Goal: Information Seeking & Learning: Check status

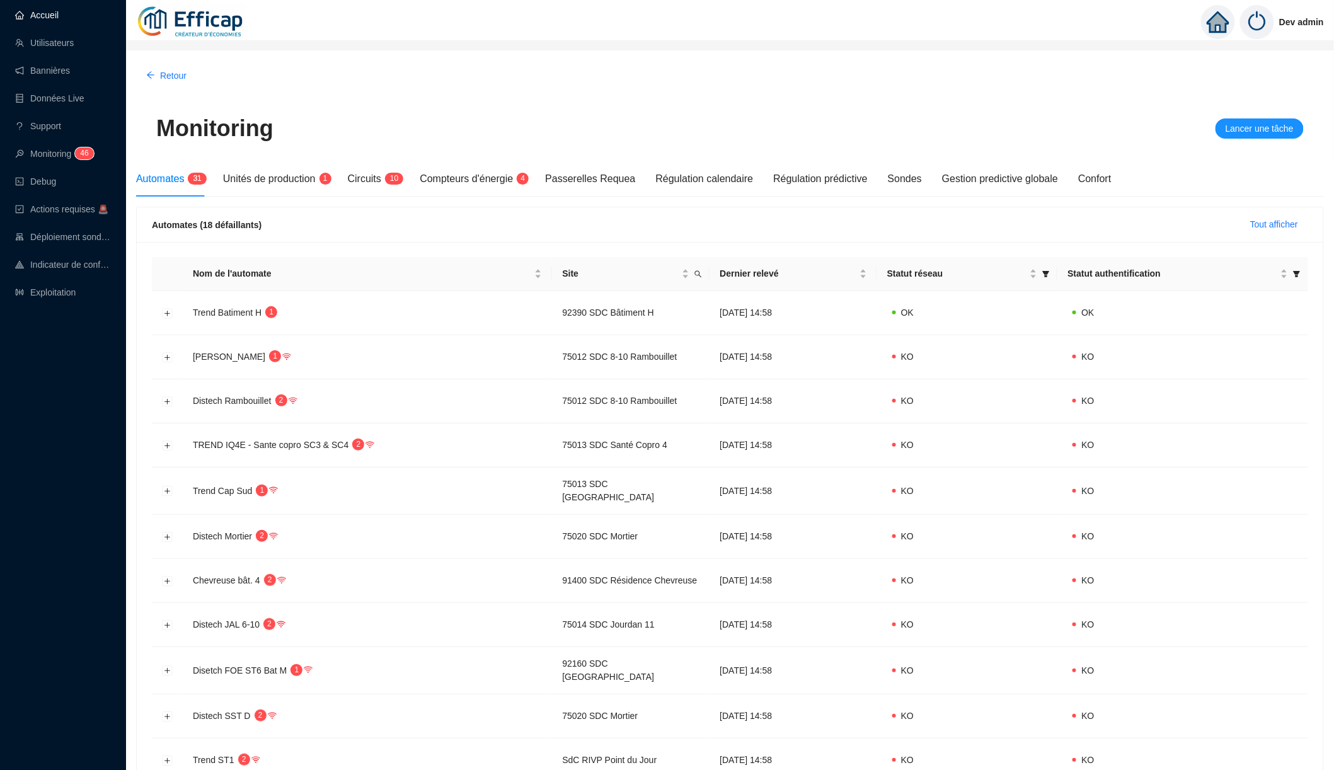
click at [55, 18] on link "Accueil" at bounding box center [36, 15] width 43 height 10
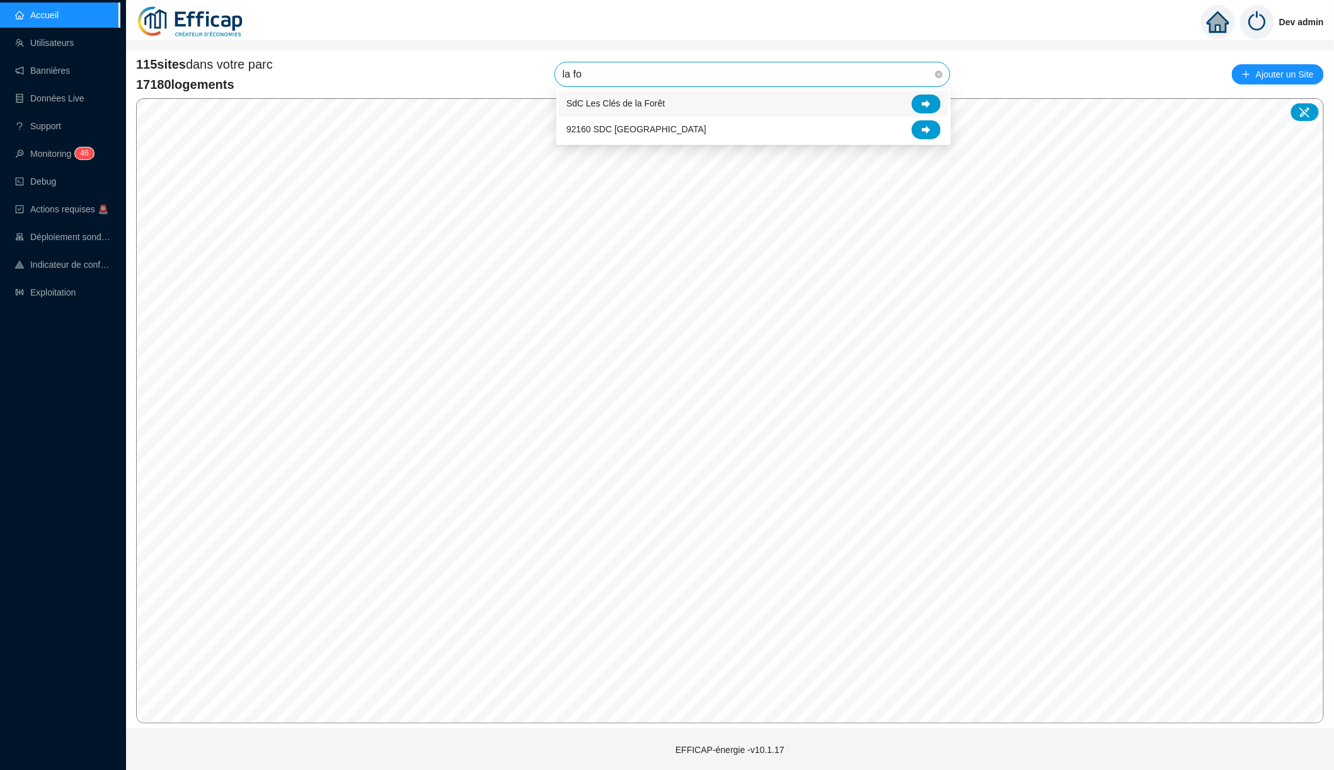
type input "la fon"
click at [922, 100] on icon at bounding box center [926, 104] width 9 height 9
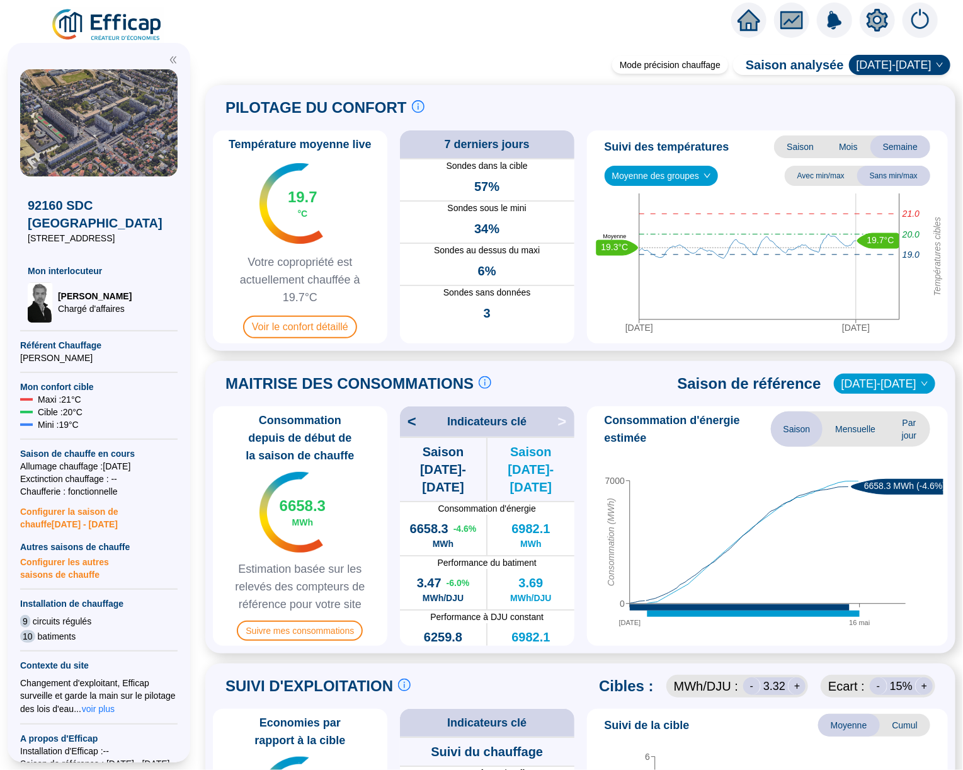
click at [927, 65] on span "2024-2025" at bounding box center [900, 64] width 86 height 19
click at [593, 163] on div "Suivi des températures Saison Mois Semaine Moyenne des groupes Avec min/max San…" at bounding box center [768, 236] width 362 height 213
click at [801, 146] on span "Saison" at bounding box center [800, 146] width 52 height 23
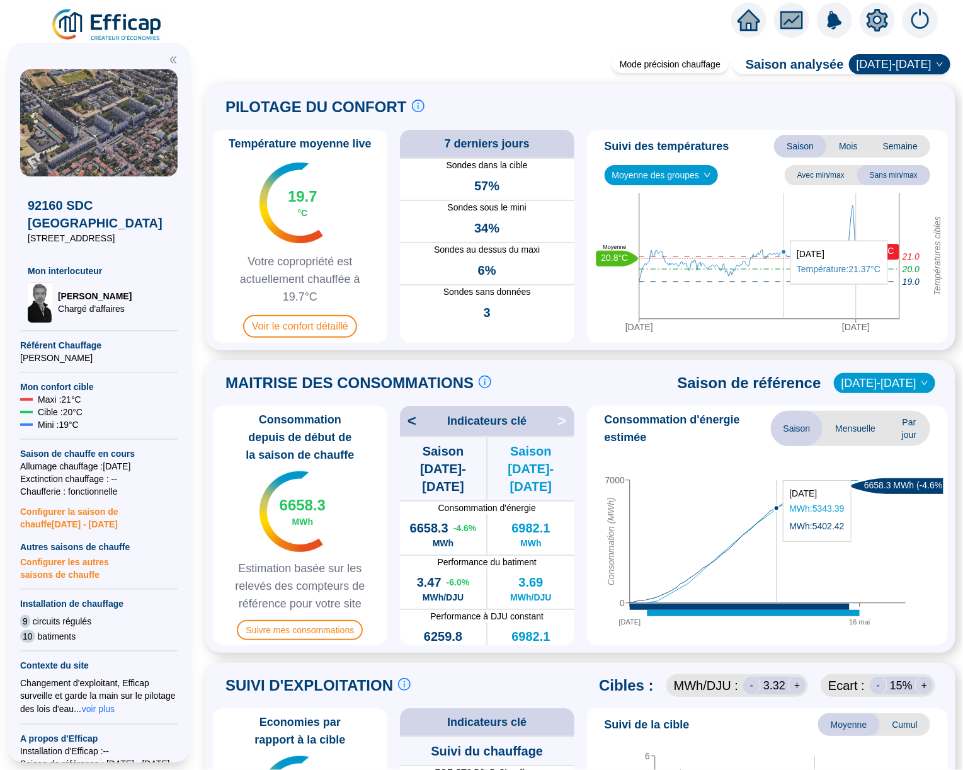
click at [782, 292] on icon "5 oct. 2024 6 mai 2025 Températures cibles 20.0 21.0 19.0 21.4°C 20.8°C Moyenne" at bounding box center [768, 265] width 352 height 145
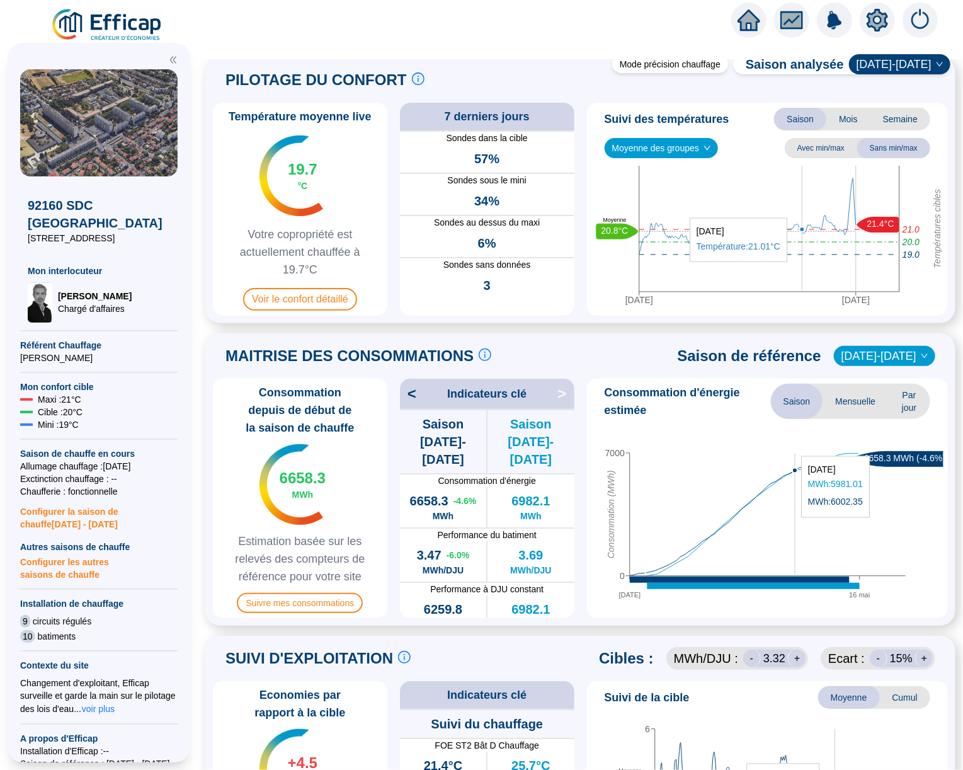
scroll to position [18, 0]
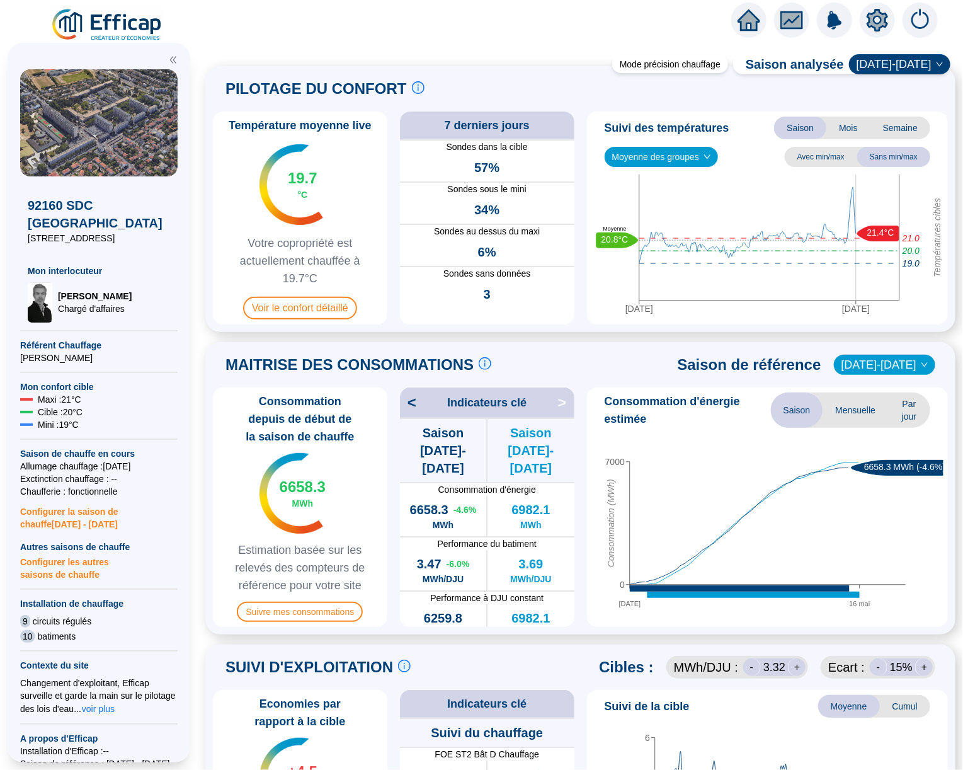
click at [853, 133] on span "Mois" at bounding box center [849, 128] width 44 height 23
click at [908, 123] on span "Semaine" at bounding box center [901, 128] width 60 height 23
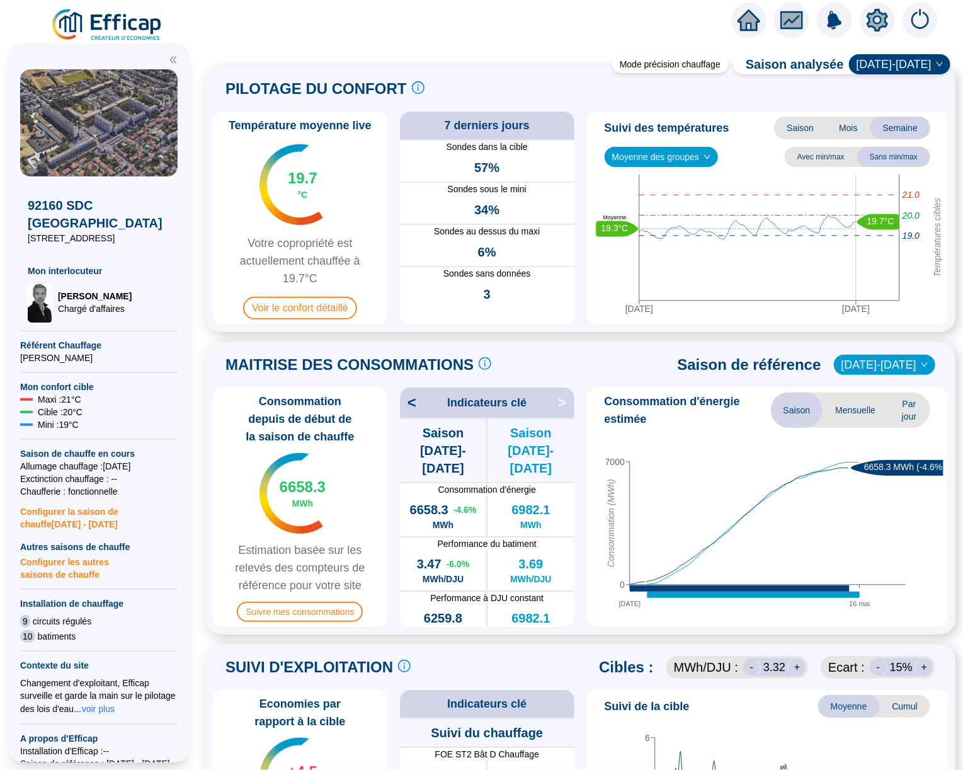
click at [852, 133] on span "Mois" at bounding box center [849, 128] width 44 height 23
click at [786, 130] on span "Saison" at bounding box center [800, 128] width 52 height 23
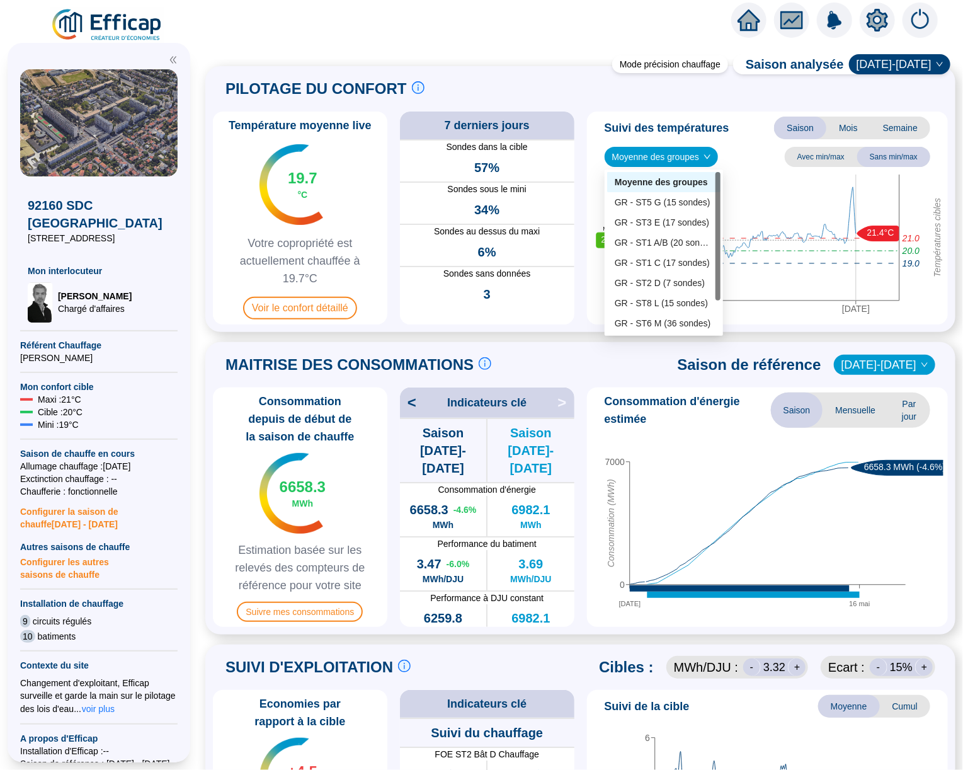
click at [694, 152] on span "Moyenne des groupes" at bounding box center [661, 156] width 99 height 19
click at [677, 206] on div "GR - ST5 G (15 sondes)" at bounding box center [664, 202] width 98 height 13
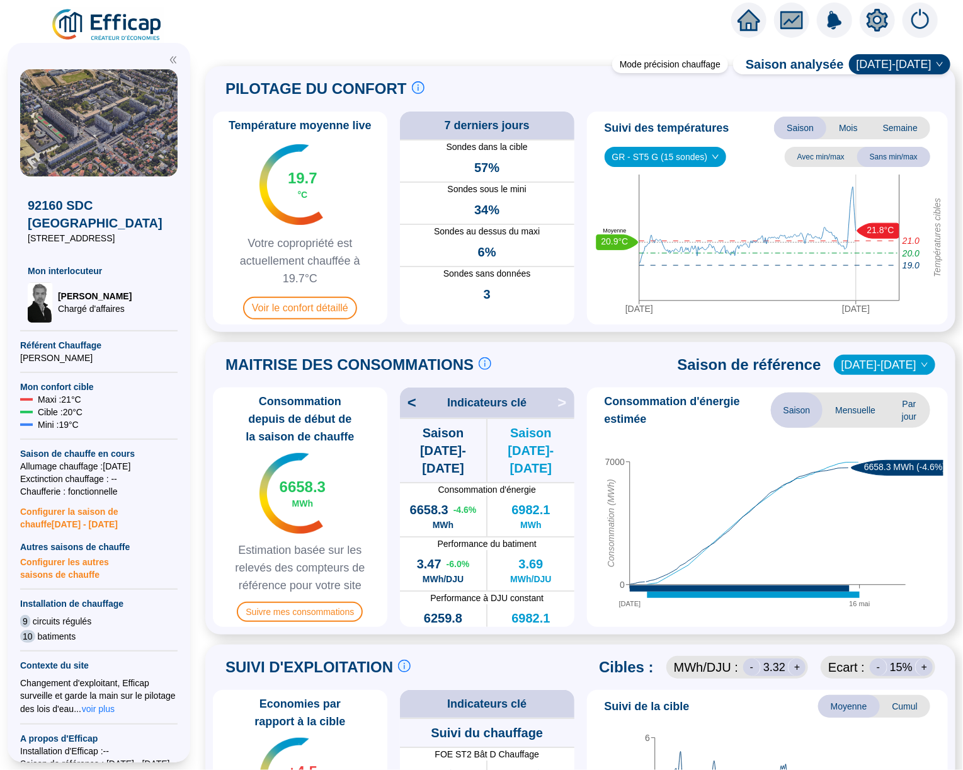
click at [685, 161] on span "GR - ST5 G (15 sondes)" at bounding box center [665, 156] width 107 height 19
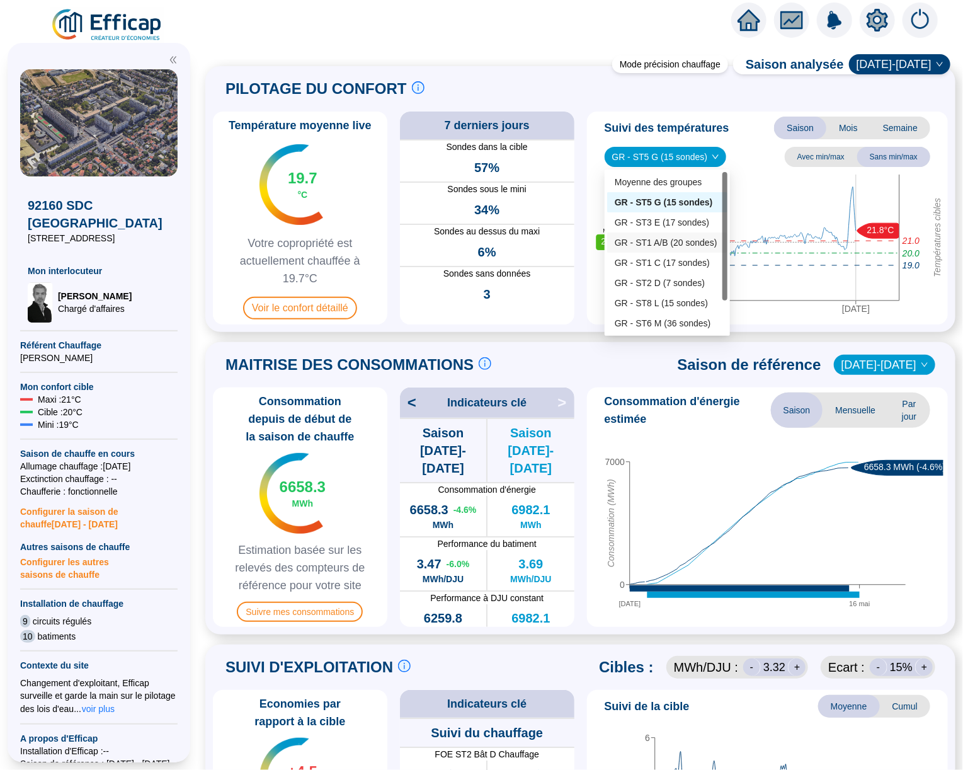
click at [677, 241] on div "GR - ST1 A/B (20 sondes)" at bounding box center [667, 242] width 105 height 13
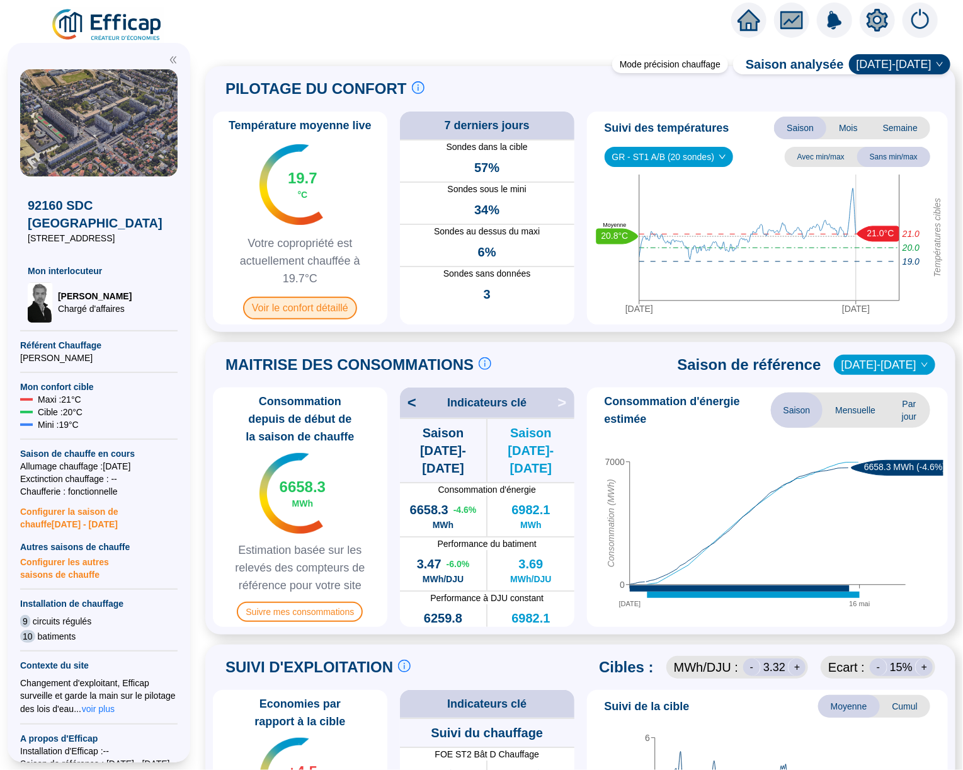
click at [333, 312] on span "Voir le confort détaillé" at bounding box center [300, 308] width 114 height 23
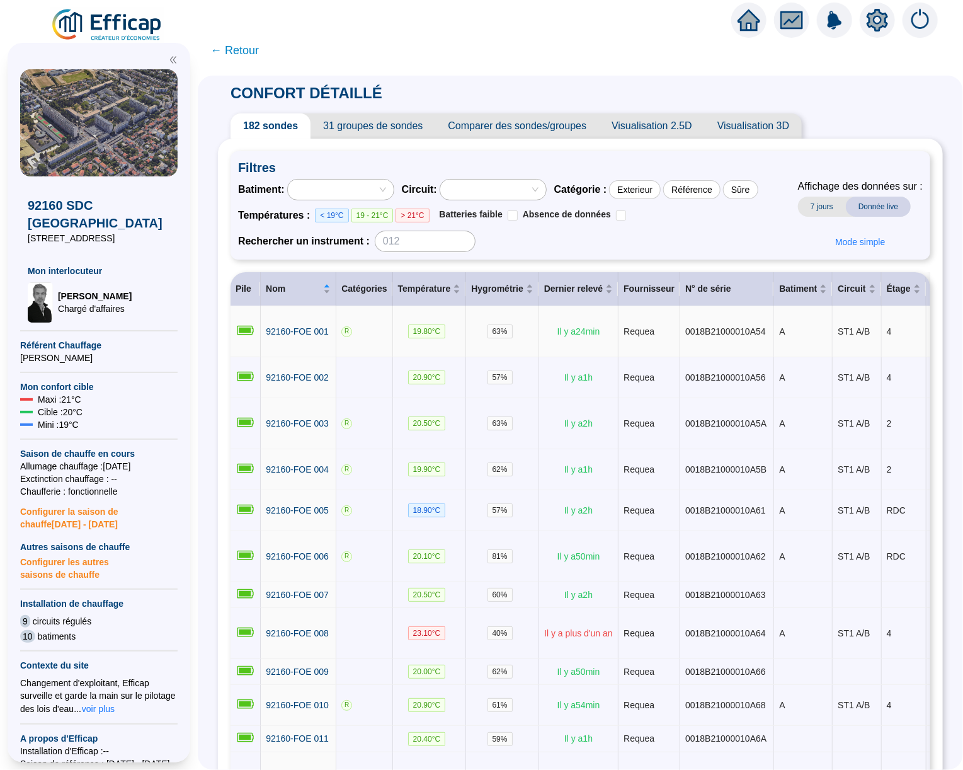
click at [375, 125] on span "31 groupes de sondes" at bounding box center [373, 125] width 125 height 25
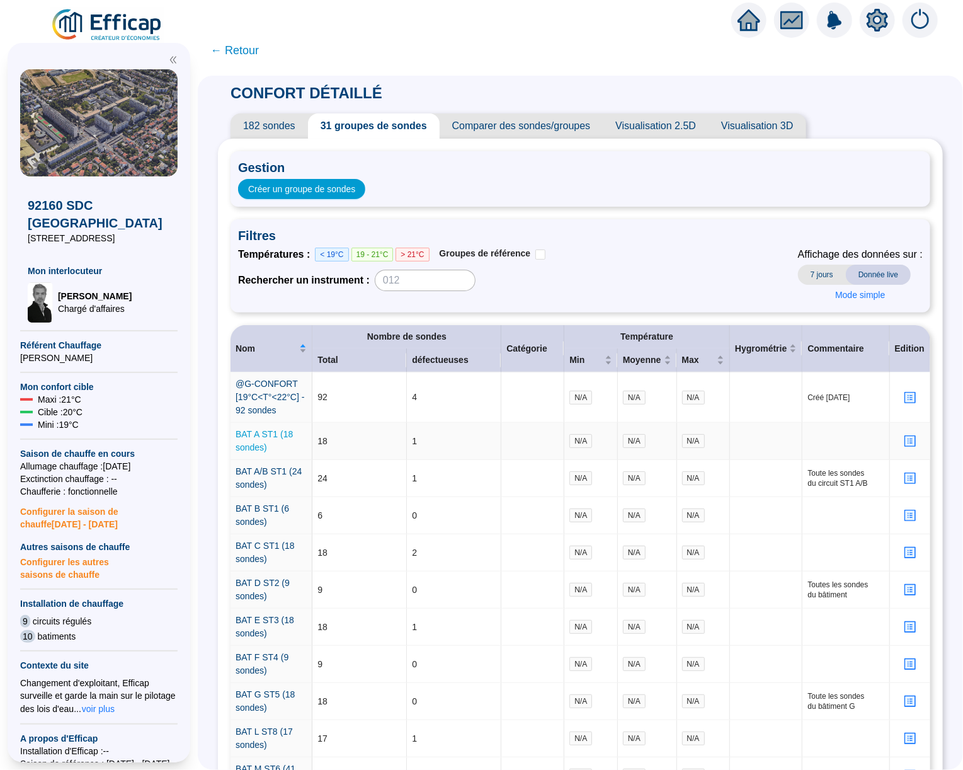
click at [278, 432] on link "BAT A ST1 (18 sondes)" at bounding box center [264, 440] width 57 height 23
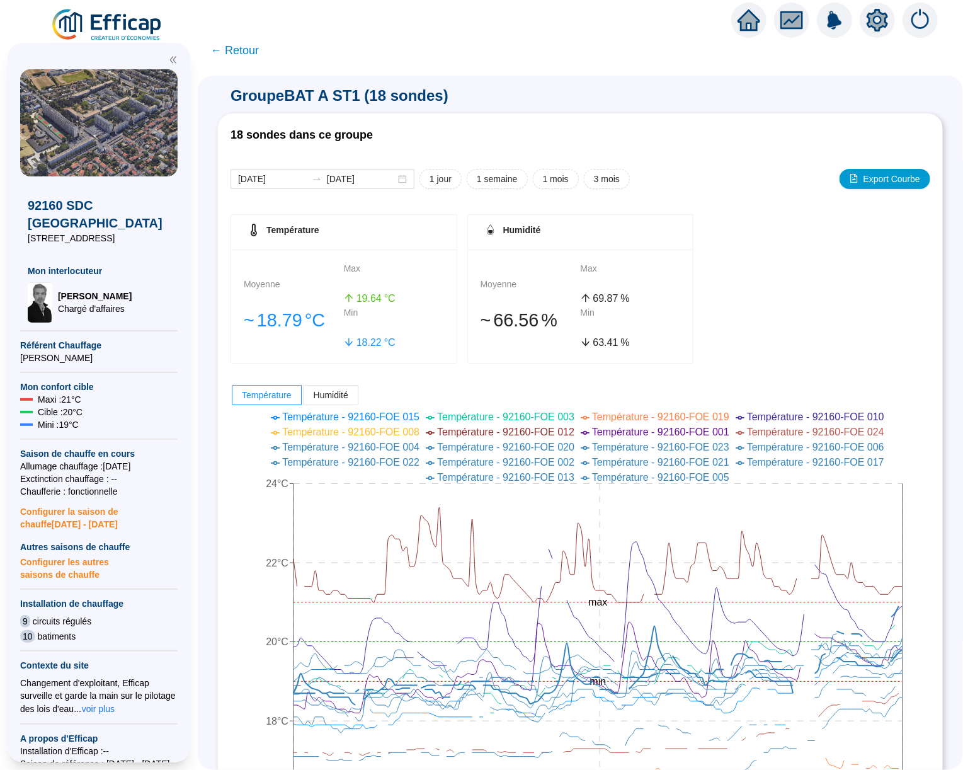
click at [227, 49] on span "← Retour" at bounding box center [234, 51] width 49 height 18
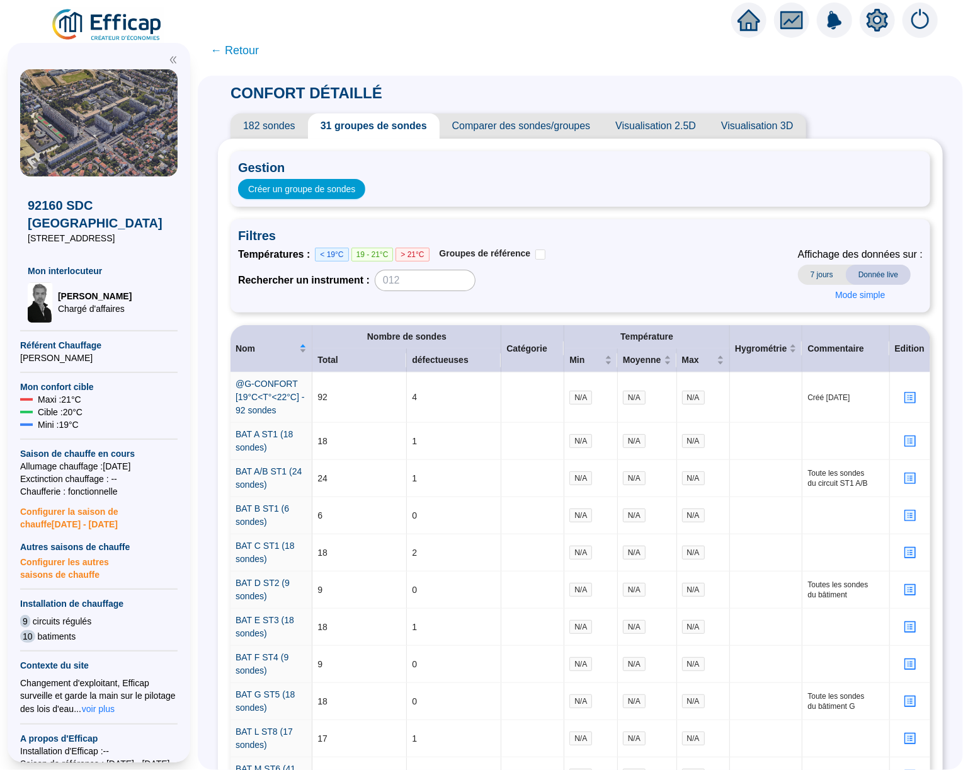
scroll to position [23, 0]
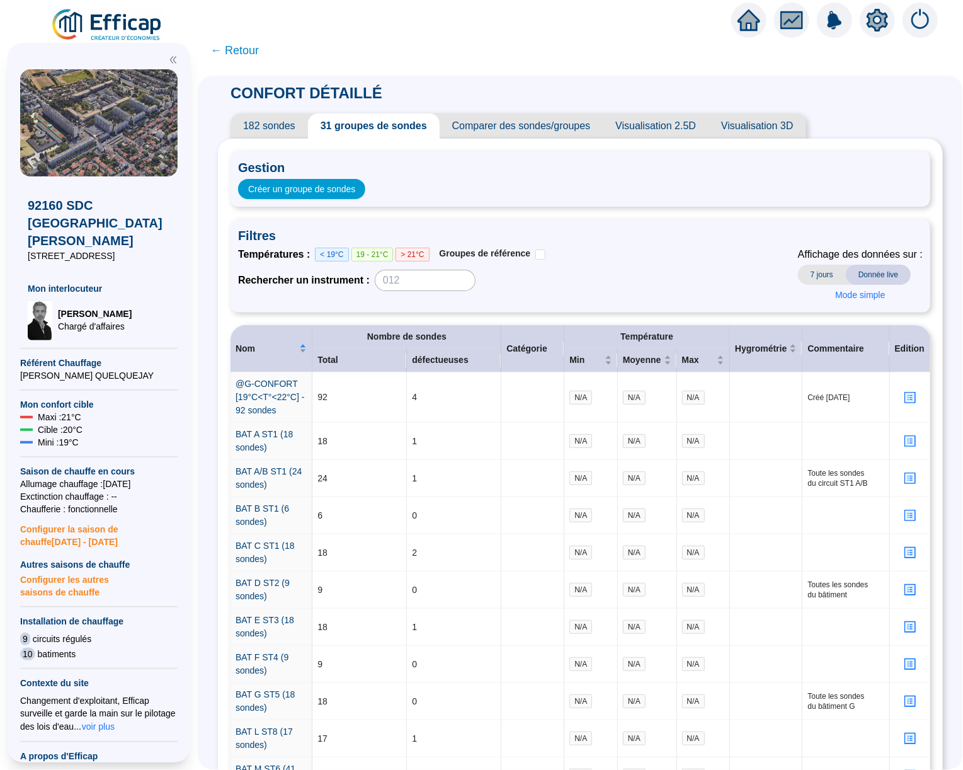
click at [816, 272] on span "7 jours" at bounding box center [822, 275] width 48 height 20
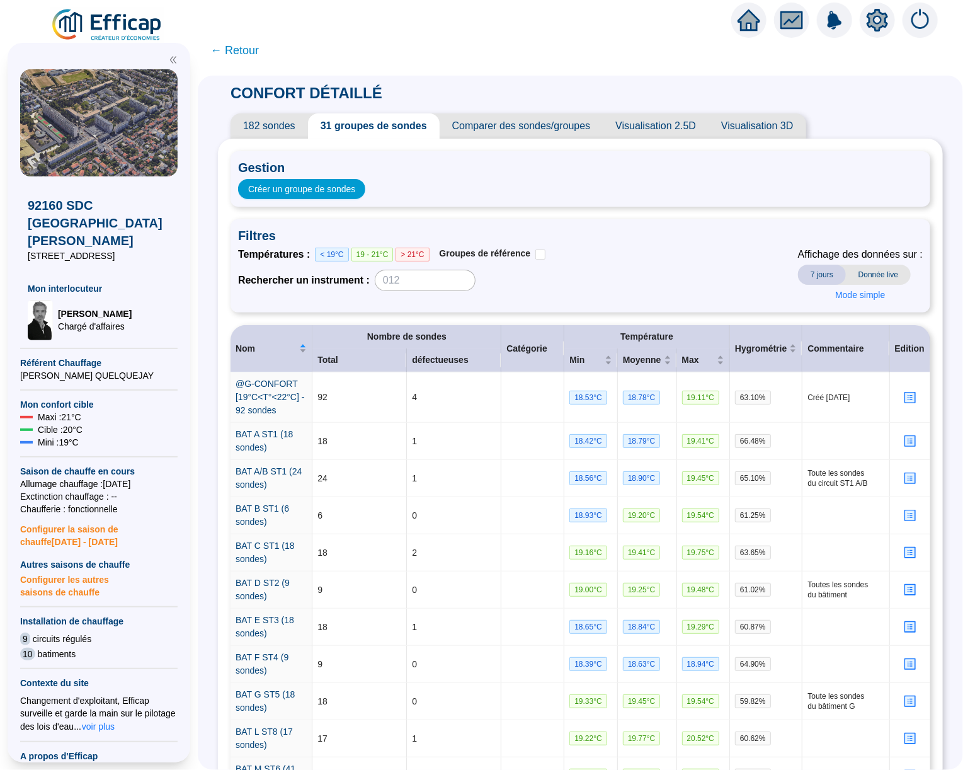
click at [866, 269] on span "Donnée live" at bounding box center [878, 275] width 65 height 20
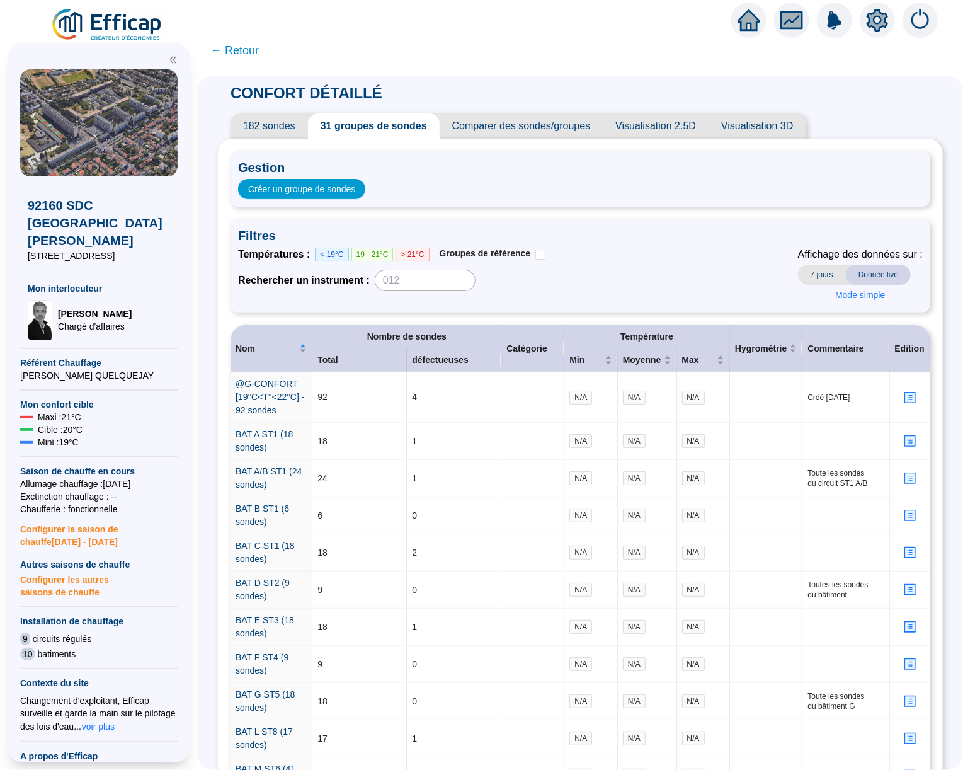
click at [823, 268] on span "7 jours" at bounding box center [822, 275] width 48 height 20
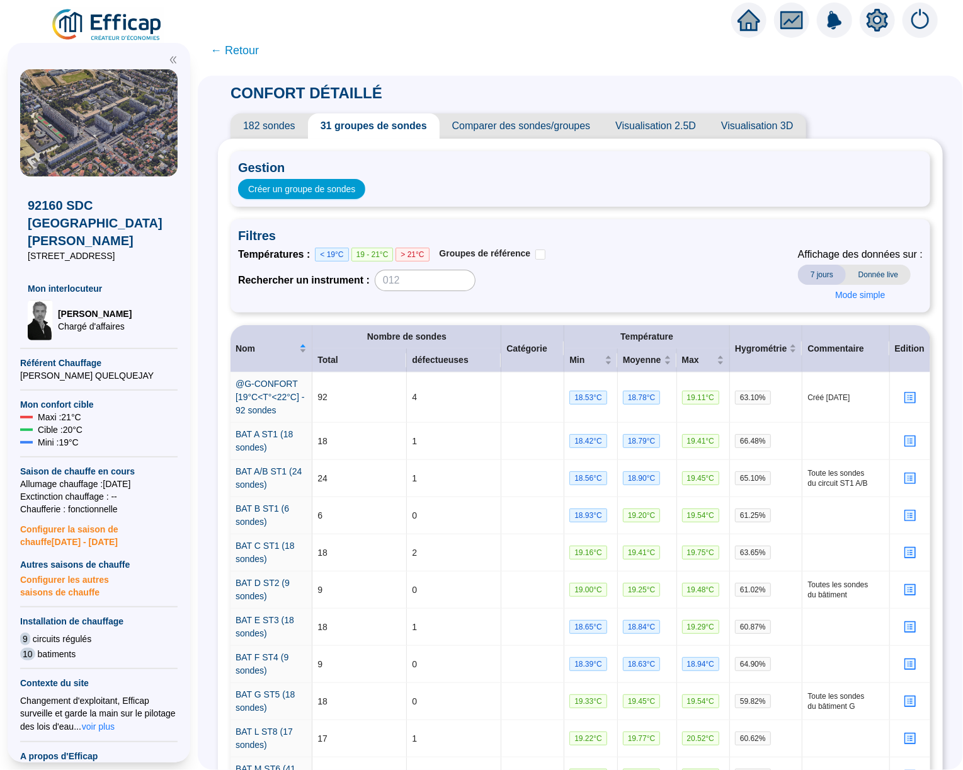
click at [876, 272] on span "Donnée live" at bounding box center [878, 275] width 65 height 20
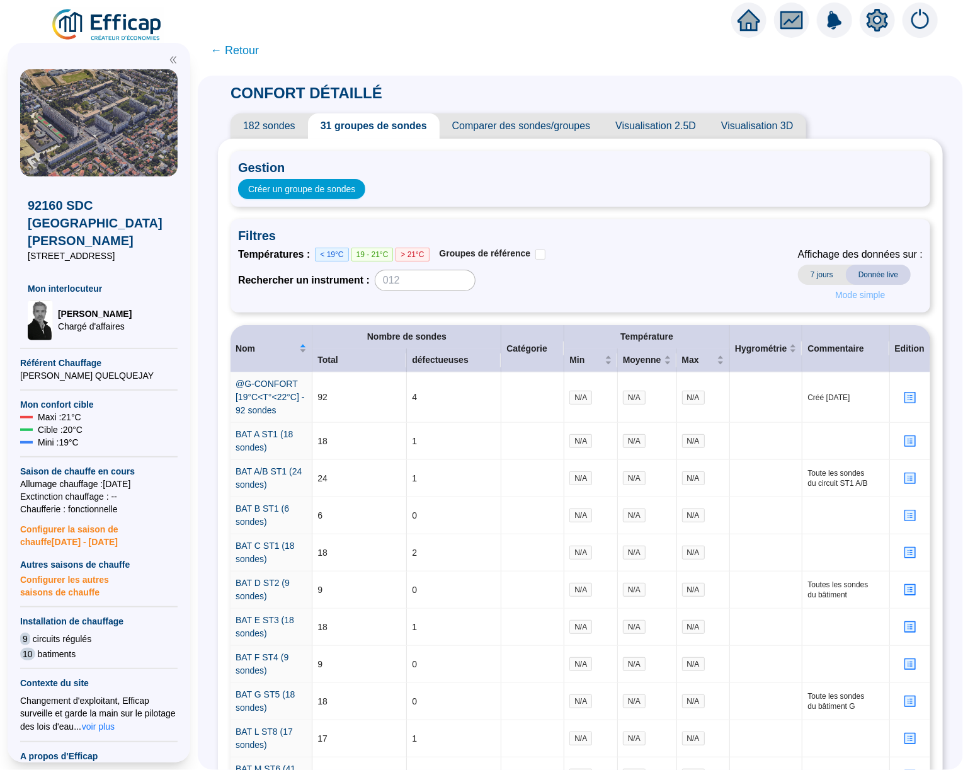
click at [861, 291] on span "Mode simple" at bounding box center [860, 295] width 50 height 13
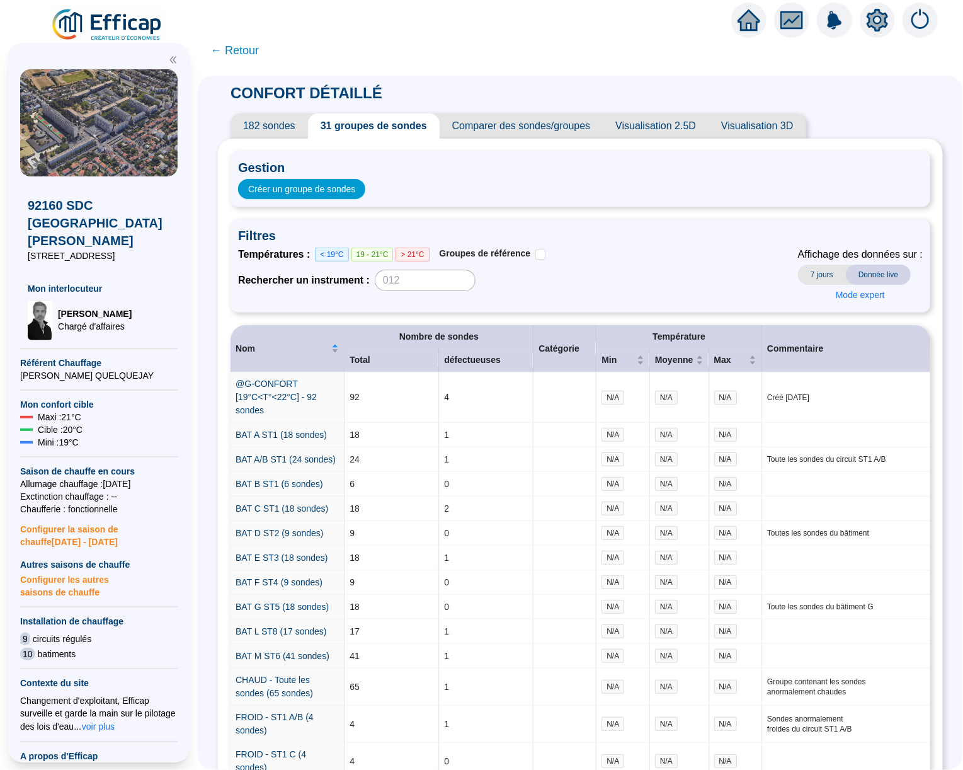
scroll to position [70, 0]
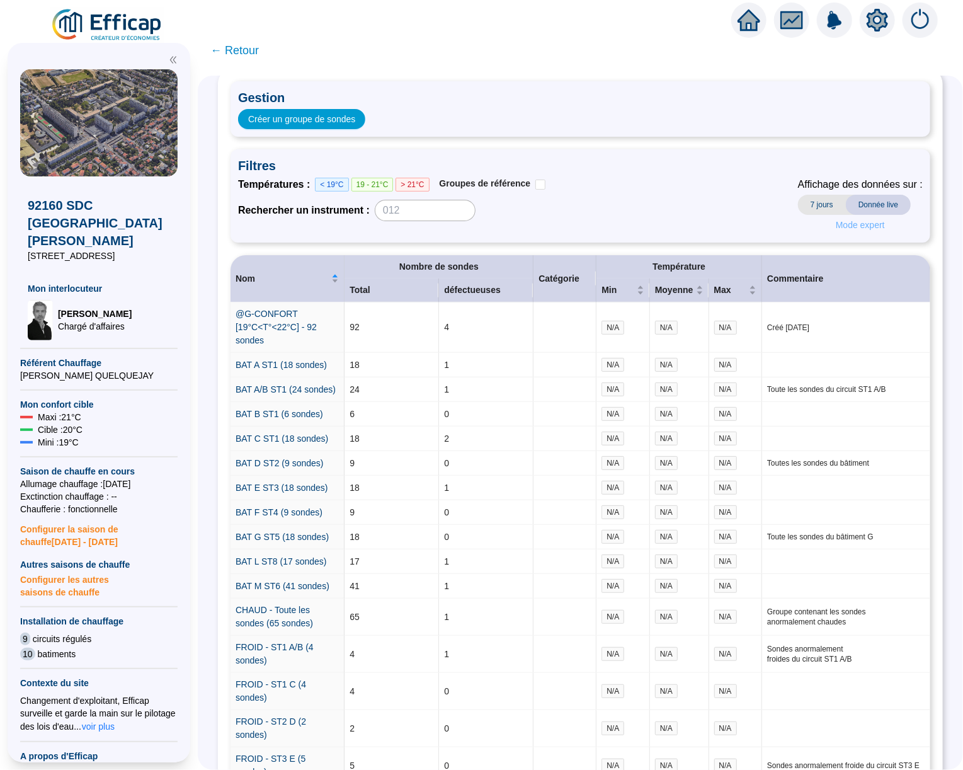
click at [838, 224] on span "Mode expert" at bounding box center [860, 225] width 49 height 13
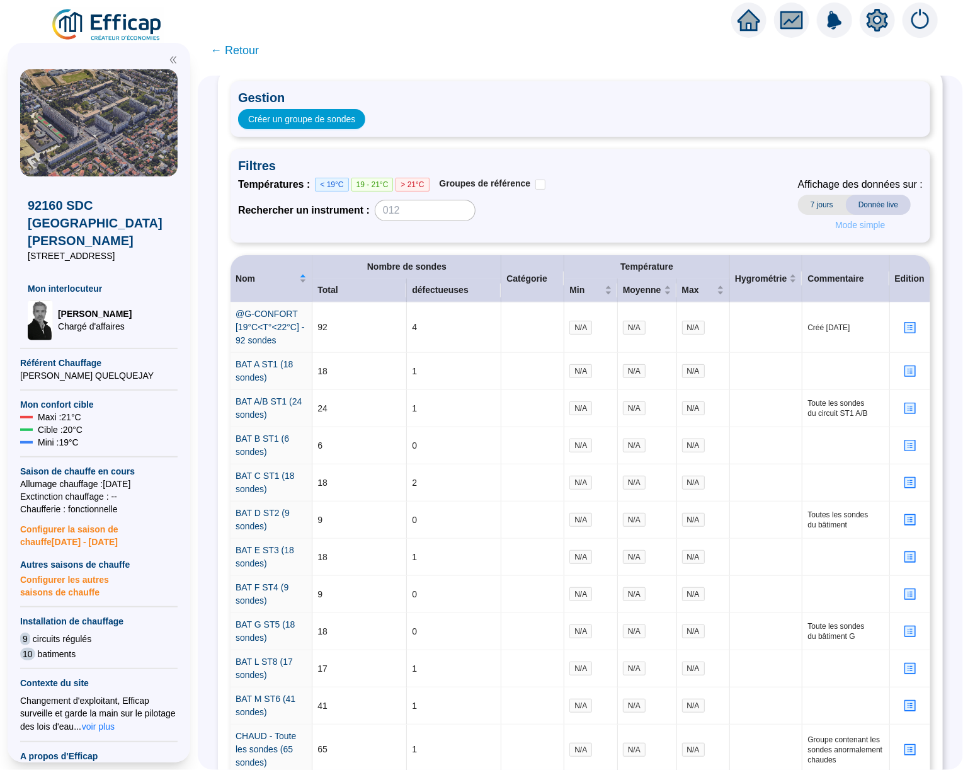
click at [838, 222] on span "Mode simple" at bounding box center [860, 225] width 50 height 13
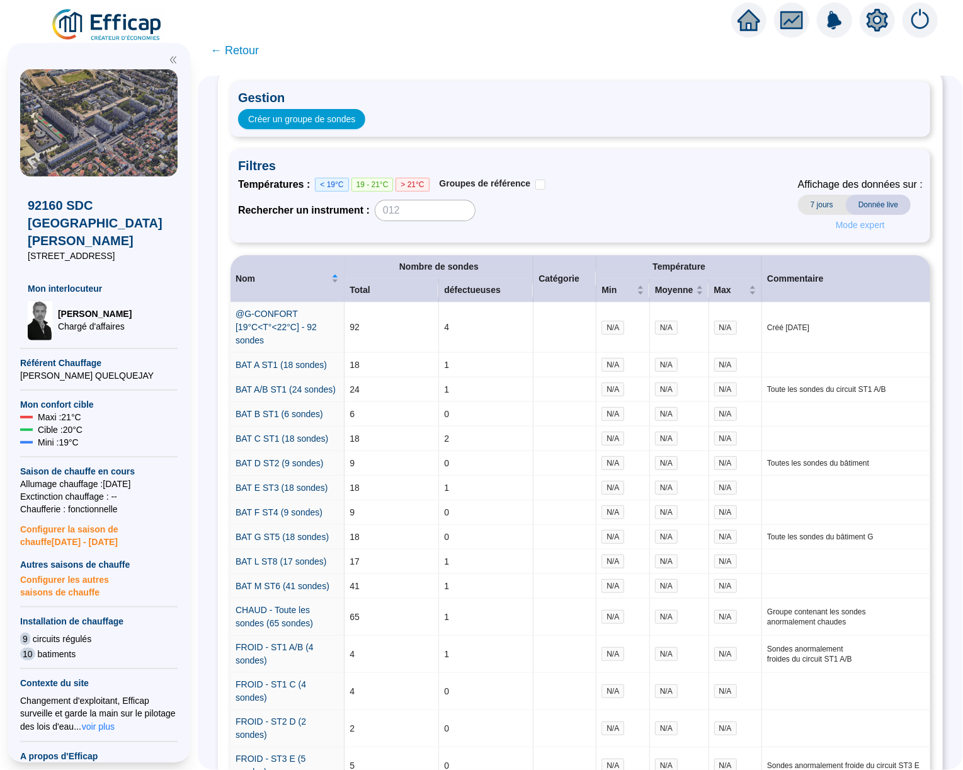
click at [838, 222] on span "Mode expert" at bounding box center [860, 225] width 49 height 13
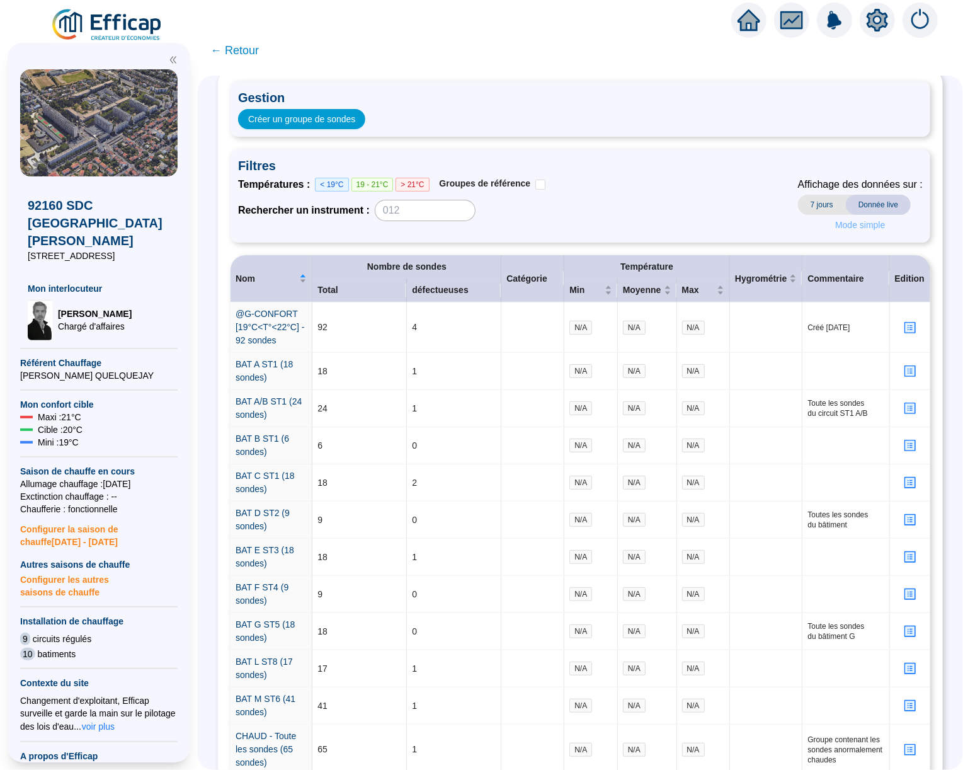
click at [838, 221] on span "Mode simple" at bounding box center [860, 225] width 50 height 13
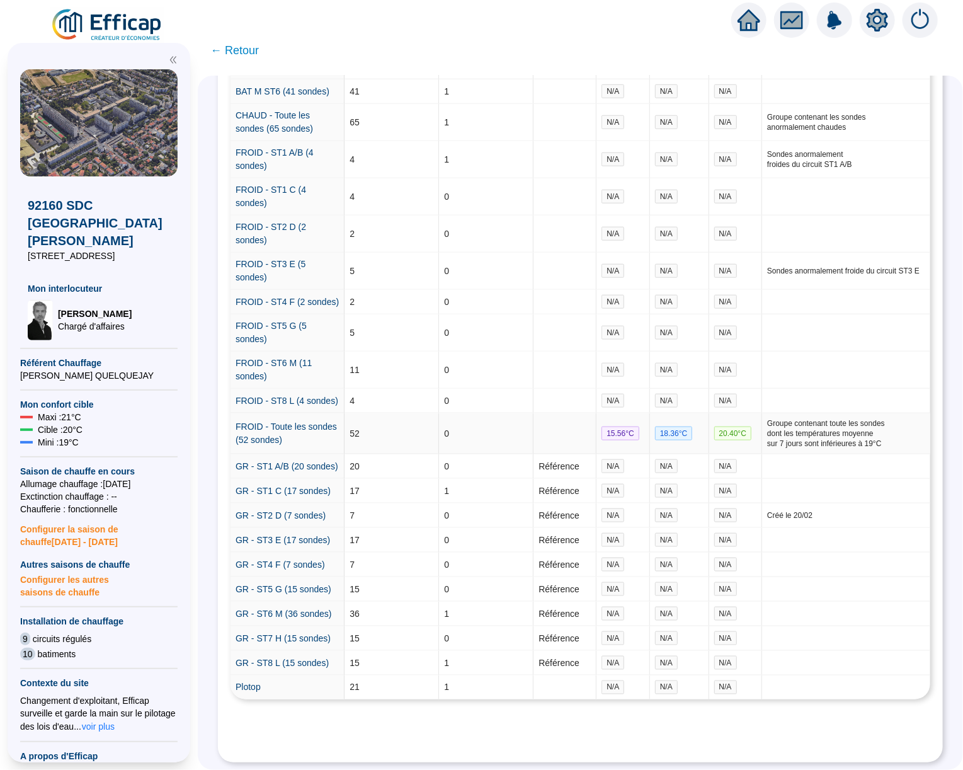
scroll to position [568, 0]
click at [300, 462] on link "GR - ST1 A/B (20 sondes)" at bounding box center [287, 466] width 103 height 10
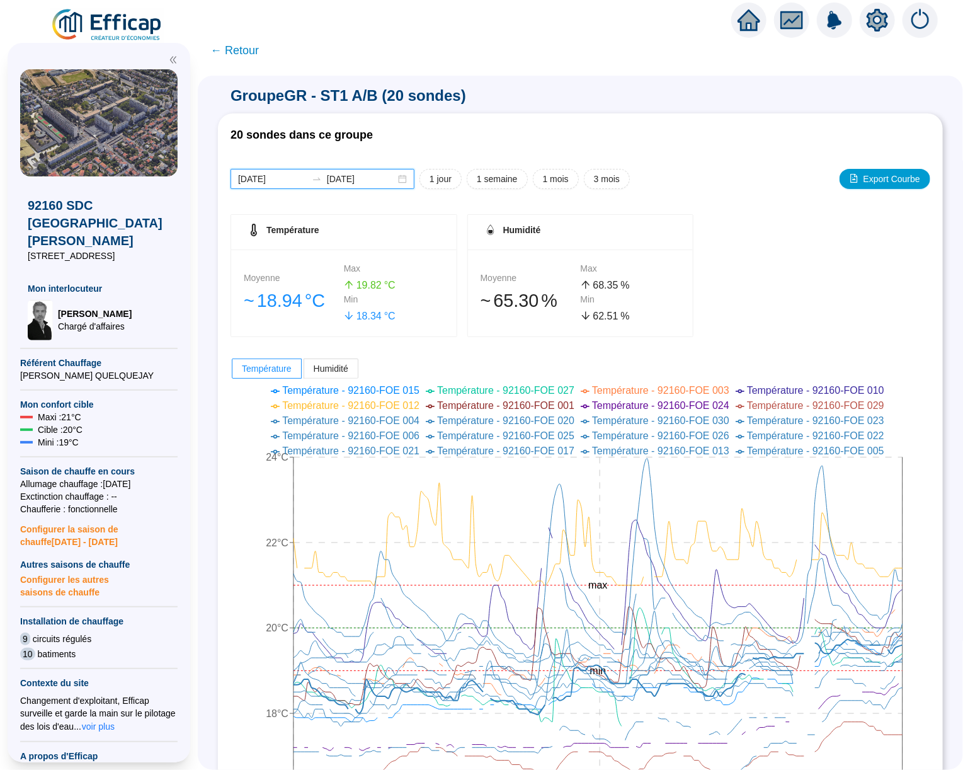
click at [282, 178] on input "[DATE]" at bounding box center [272, 179] width 69 height 13
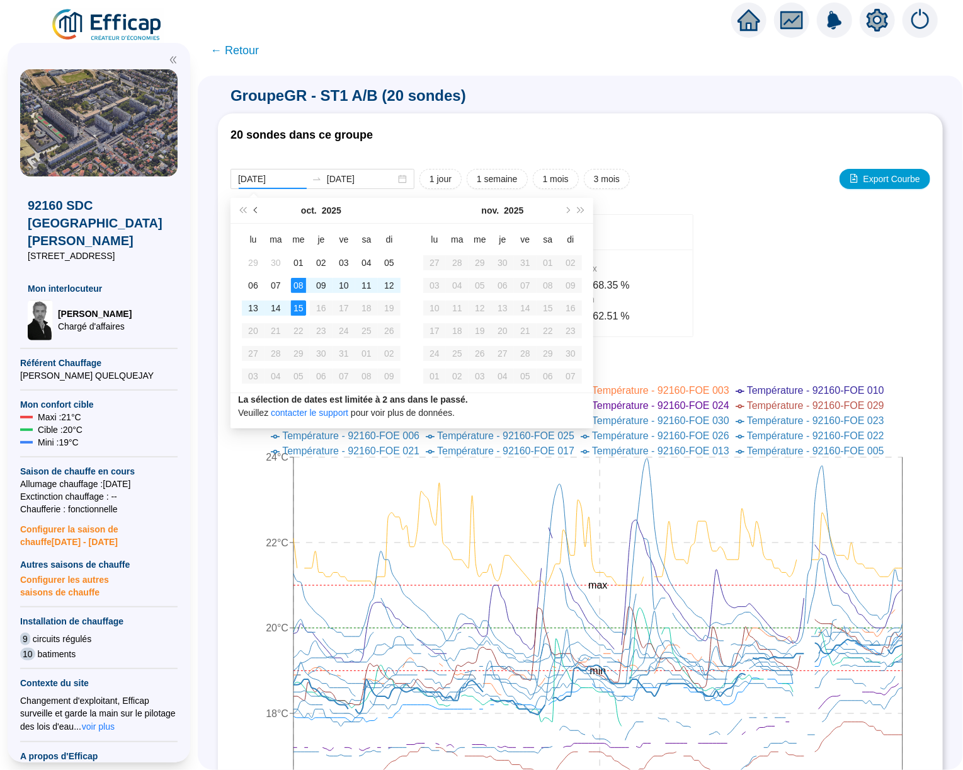
click at [260, 207] on button "Mois précédent (PageUp)" at bounding box center [256, 210] width 14 height 25
click at [257, 209] on span "Mois précédent (PageUp)" at bounding box center [257, 210] width 6 height 6
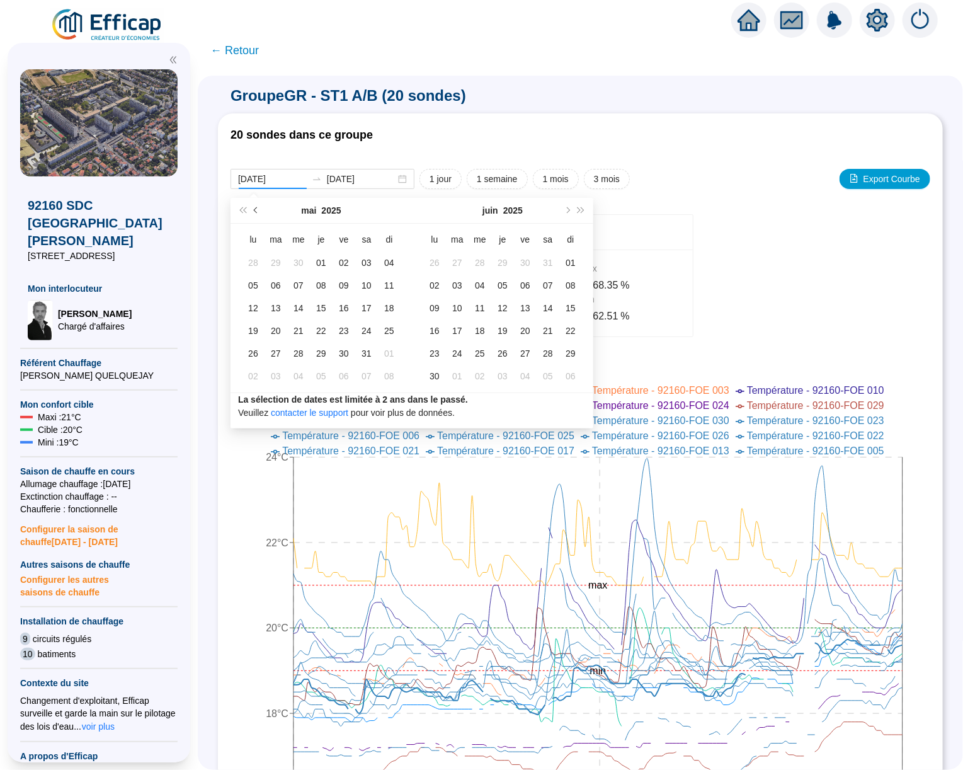
click at [257, 209] on span "Mois précédent (PageUp)" at bounding box center [257, 210] width 6 height 6
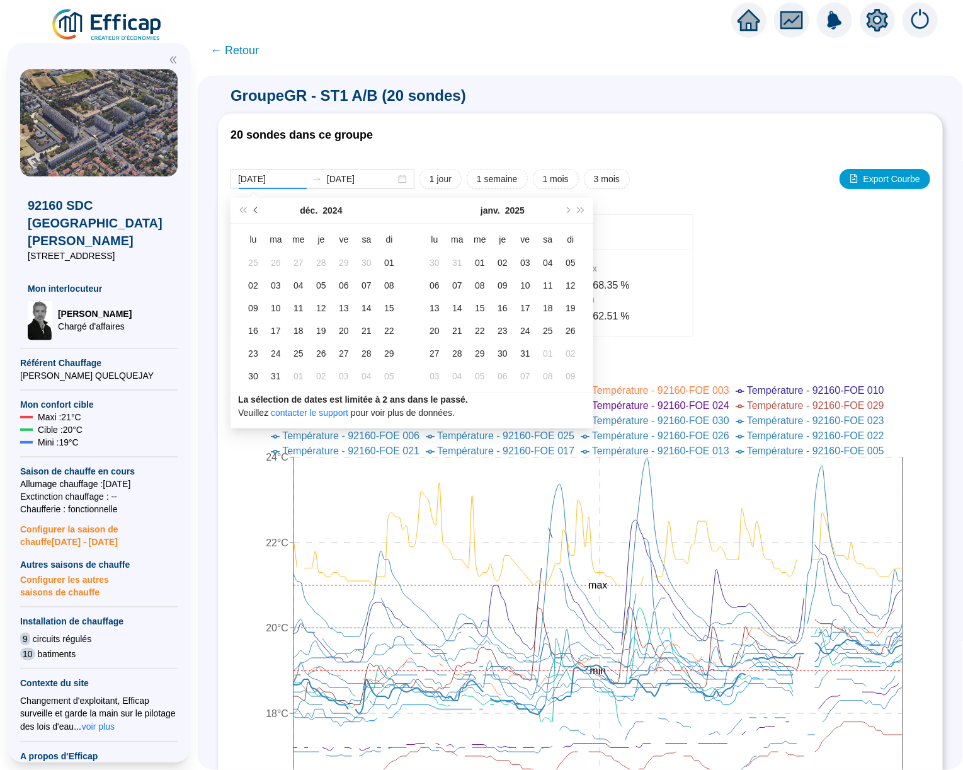
click at [257, 209] on span "Mois précédent (PageUp)" at bounding box center [257, 210] width 6 height 6
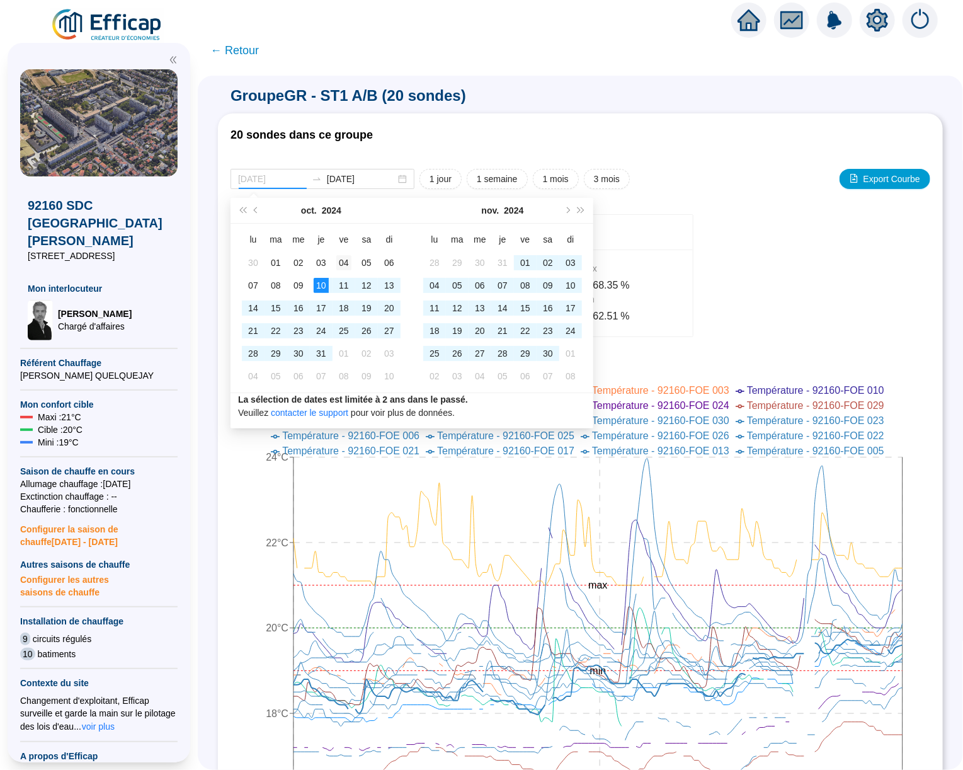
type input "[DATE]"
click at [341, 260] on div "04" at bounding box center [343, 262] width 15 height 15
click at [568, 214] on button "Mois suivant (PageDown)" at bounding box center [567, 210] width 14 height 25
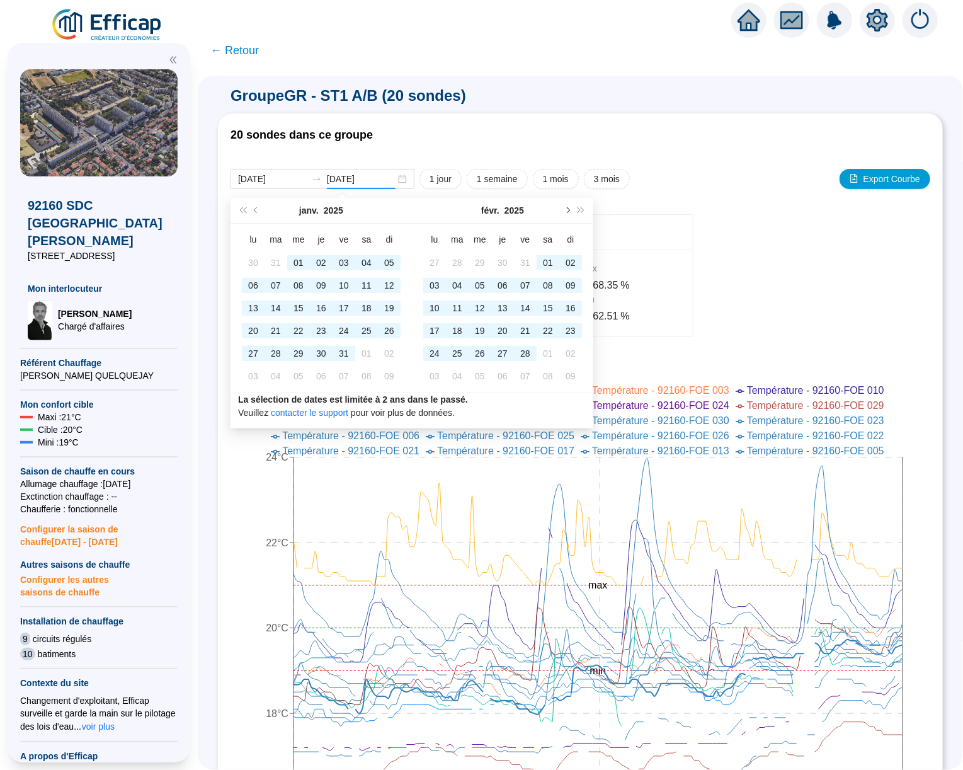
click at [568, 214] on button "Mois suivant (PageDown)" at bounding box center [567, 210] width 14 height 25
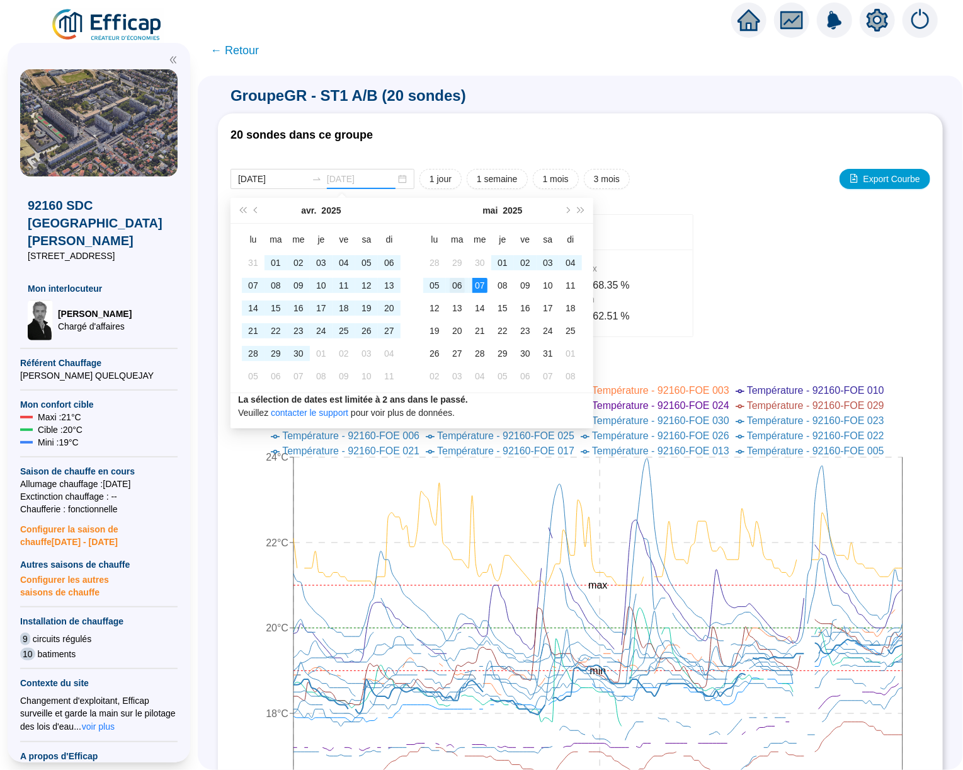
type input "[DATE]"
click at [461, 284] on div "06" at bounding box center [457, 285] width 15 height 15
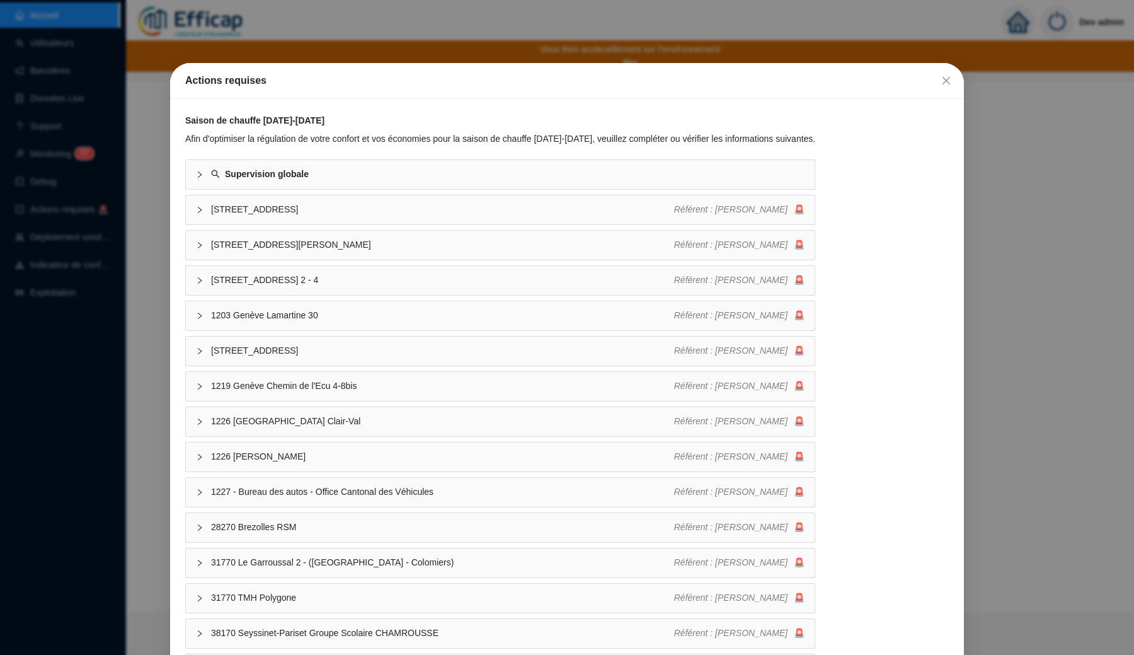
click at [132, 249] on div "Actions requises Saison de chauffe [DATE]-[DATE] Afin d'optimiser la régulation…" at bounding box center [567, 327] width 1134 height 655
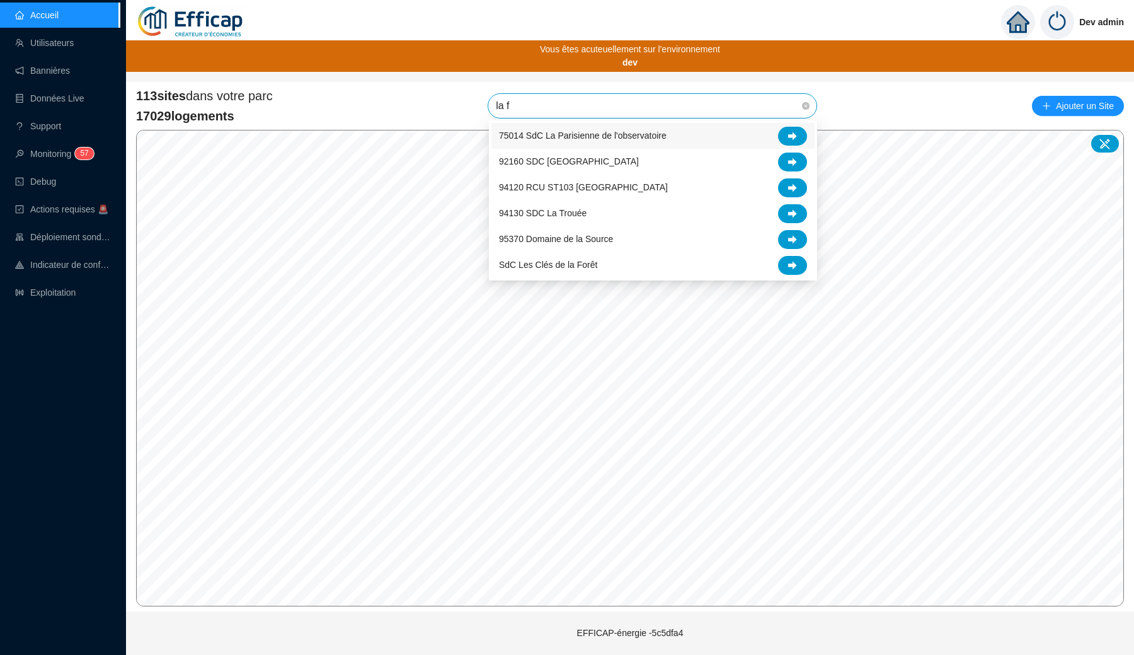
type input "la fo"
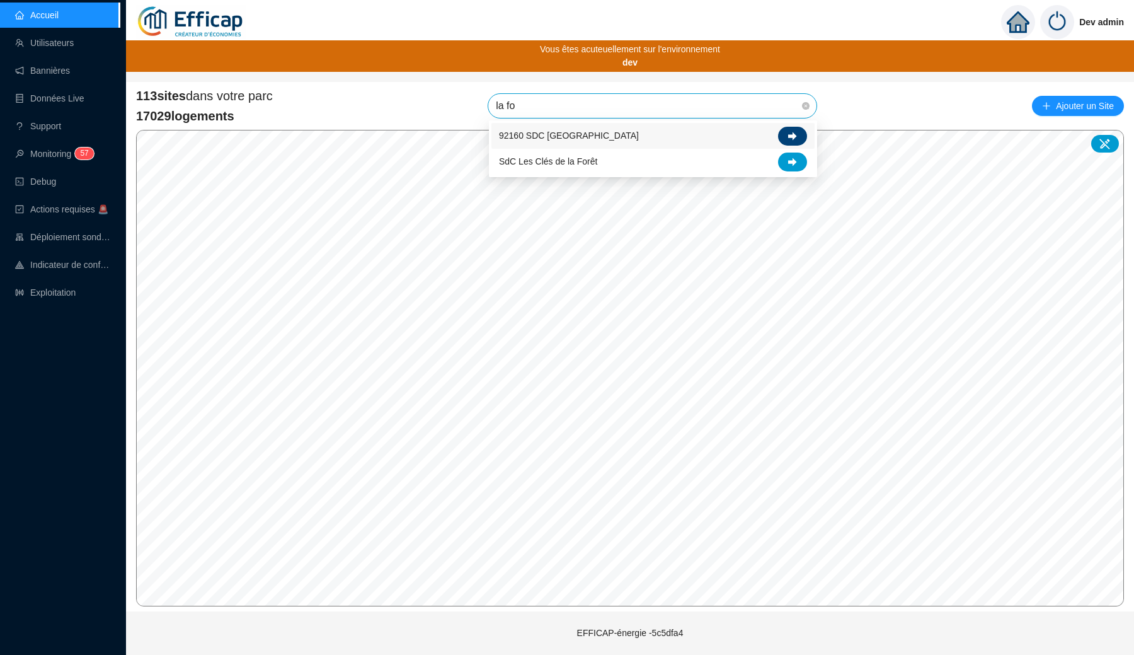
click at [803, 136] on div at bounding box center [792, 136] width 29 height 19
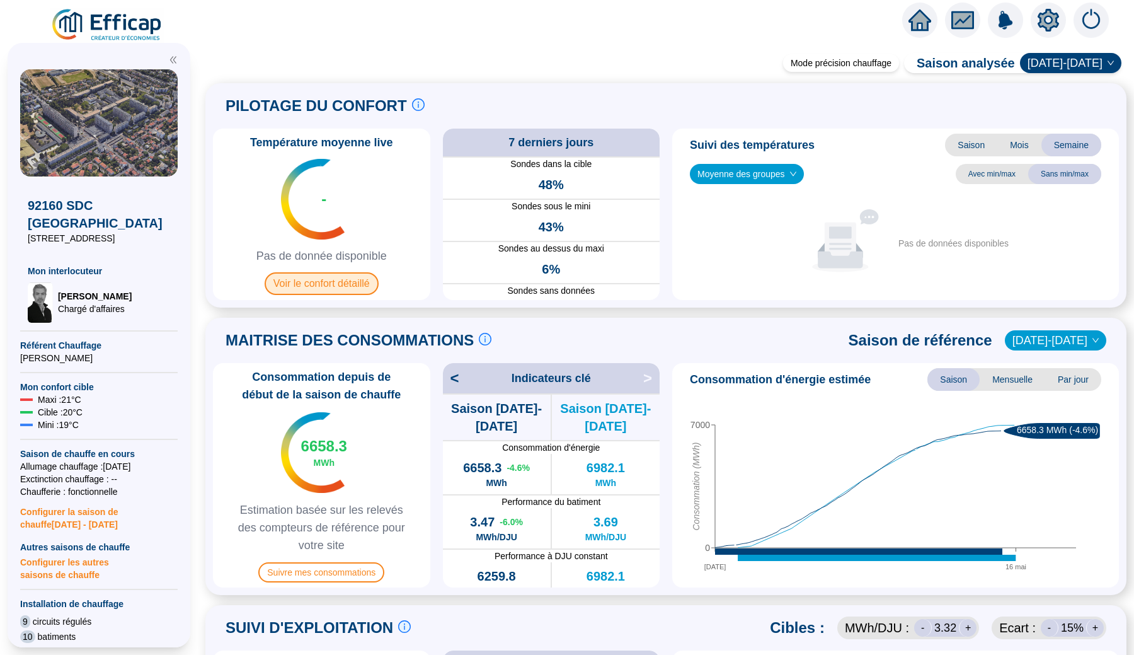
click at [349, 290] on span "Voir le confort détaillé" at bounding box center [322, 283] width 114 height 23
click at [1017, 146] on span "Mois" at bounding box center [1019, 145] width 44 height 23
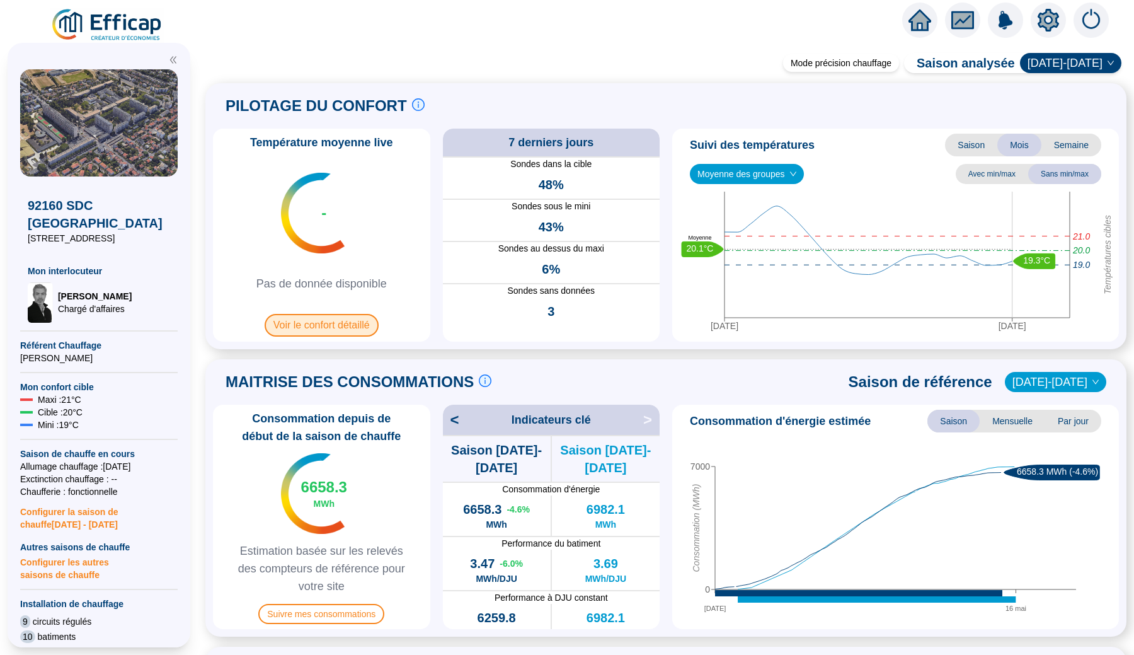
click at [326, 323] on span "Voir le confort détaillé" at bounding box center [322, 325] width 114 height 23
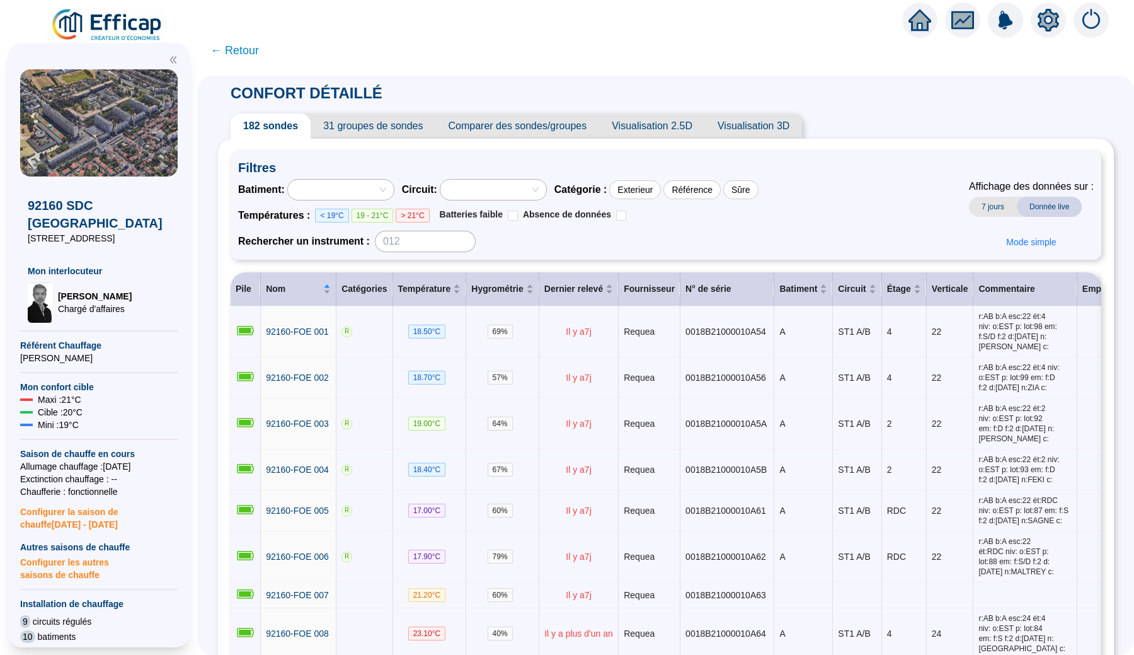
click at [417, 126] on span "31 groupes de sondes" at bounding box center [373, 125] width 125 height 25
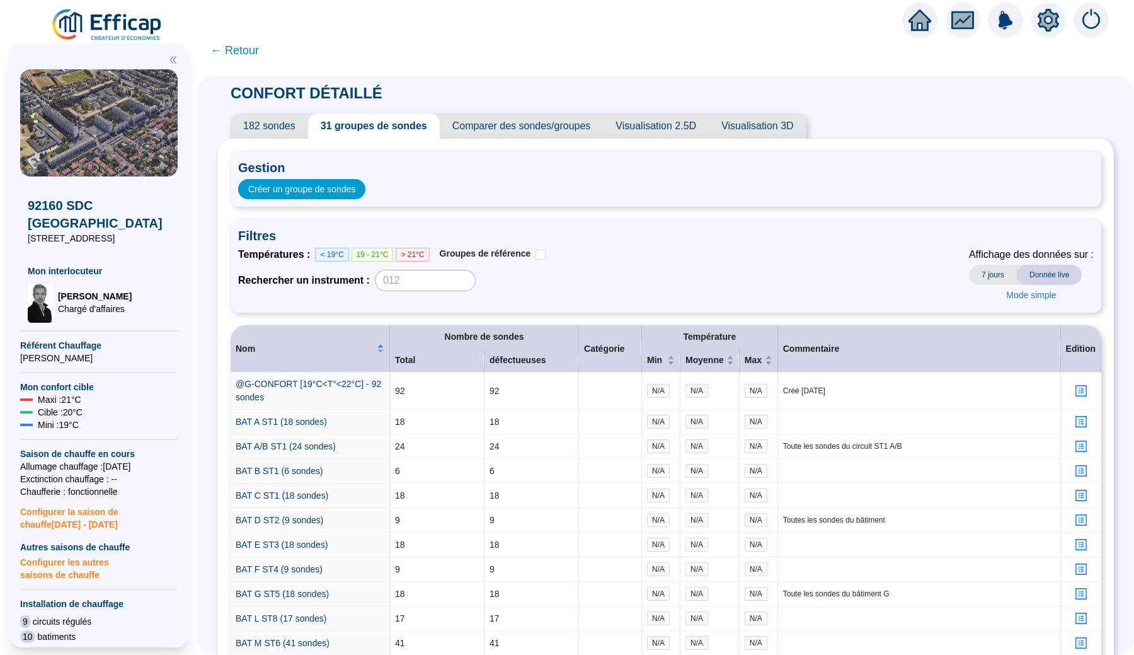
click at [1001, 277] on span "7 jours" at bounding box center [993, 275] width 48 height 20
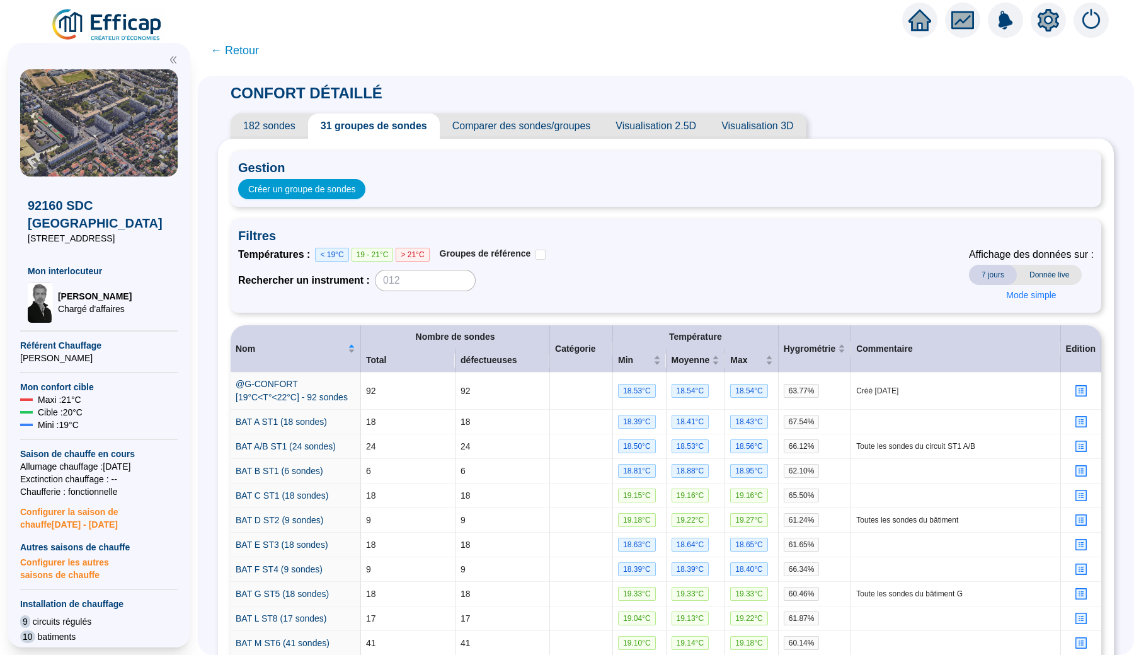
click at [1055, 275] on span "Donnée live" at bounding box center [1049, 275] width 65 height 20
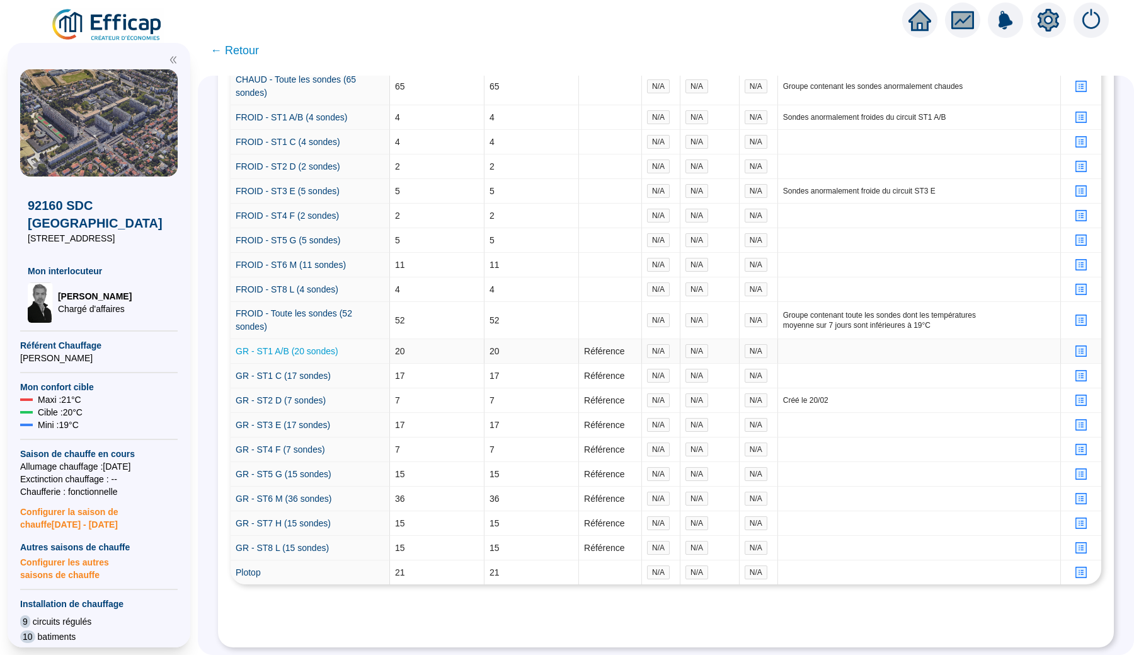
click at [297, 346] on link "GR - ST1 A/B (20 sondes)" at bounding box center [287, 351] width 103 height 10
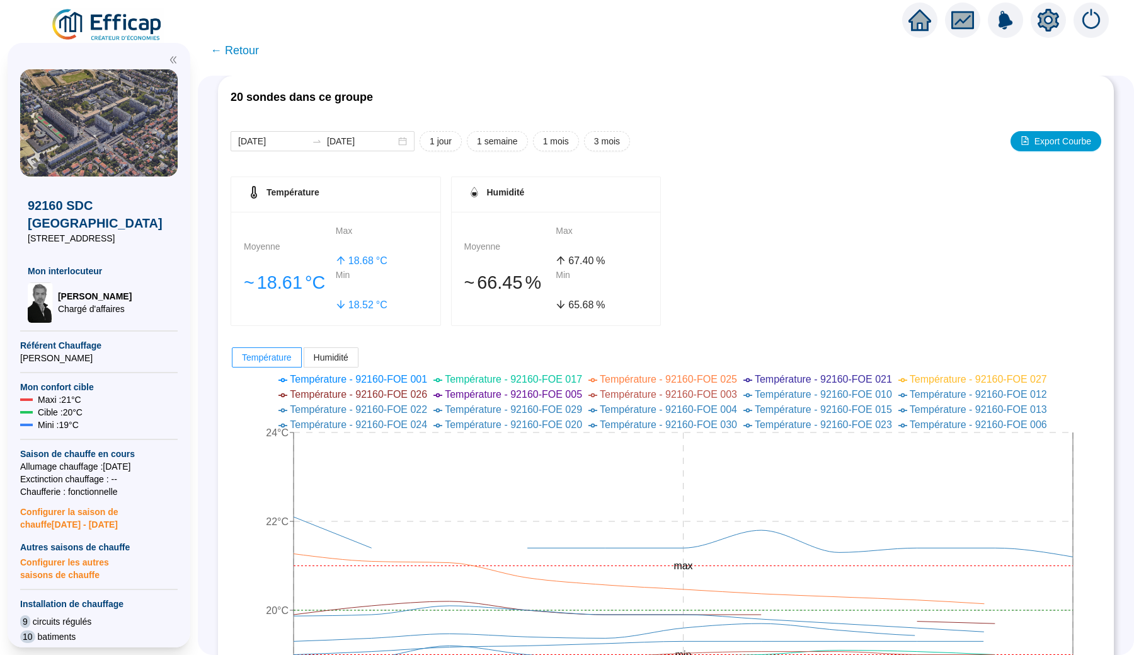
scroll to position [6, 0]
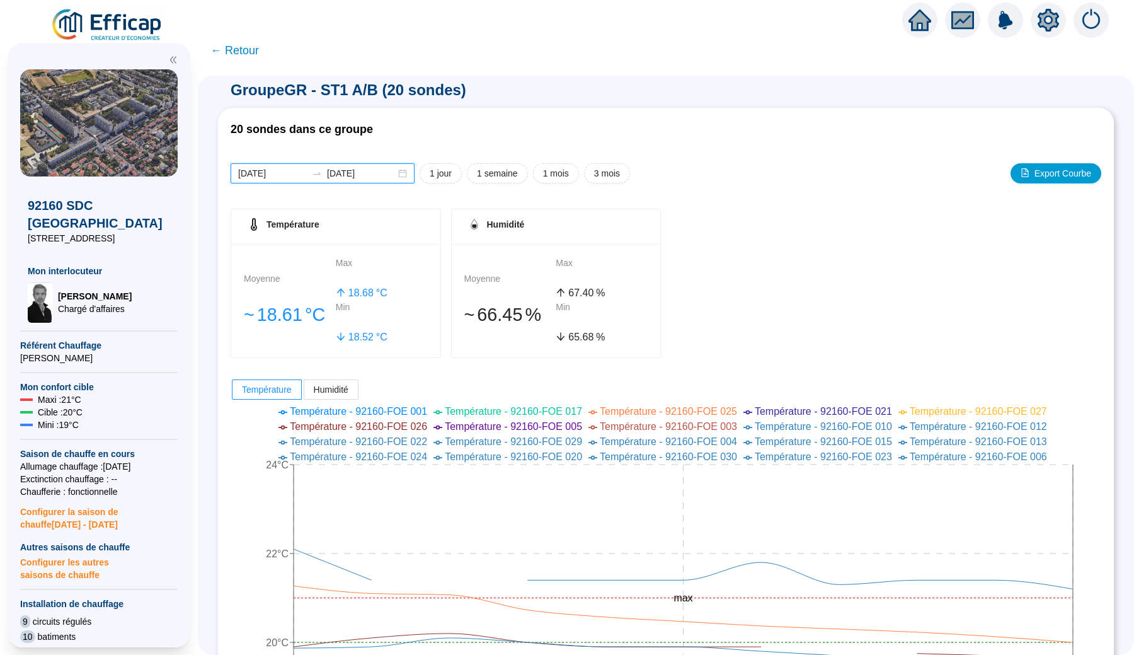
click at [287, 173] on input "[DATE]" at bounding box center [272, 173] width 69 height 13
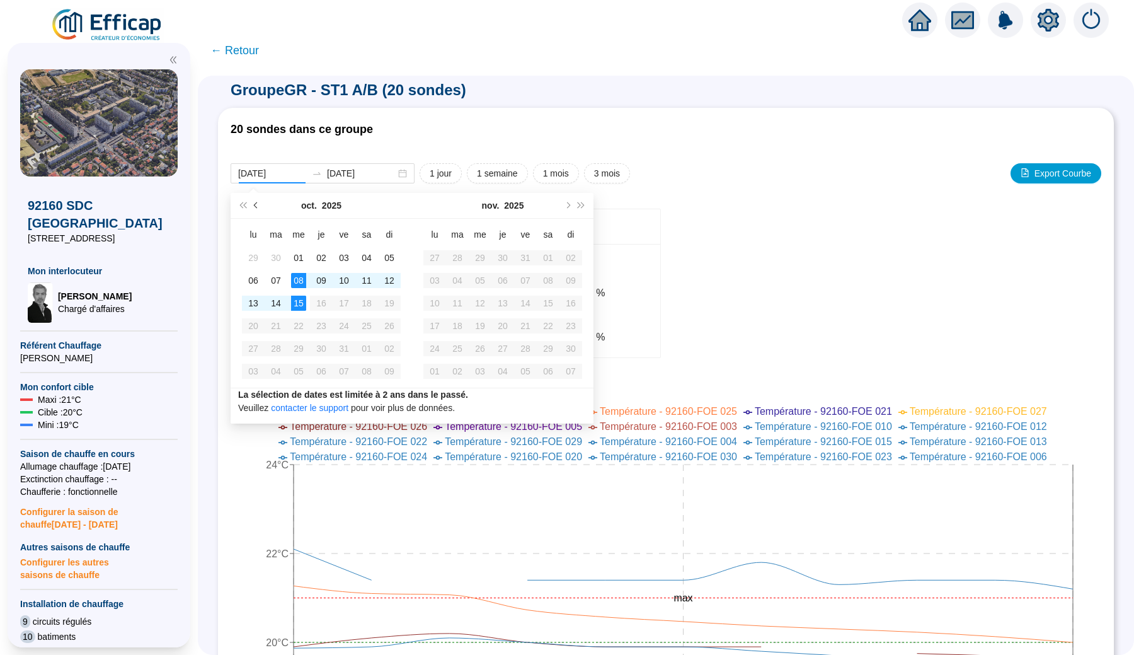
click at [254, 207] on button "Mois précédent (PageUp)" at bounding box center [256, 205] width 14 height 25
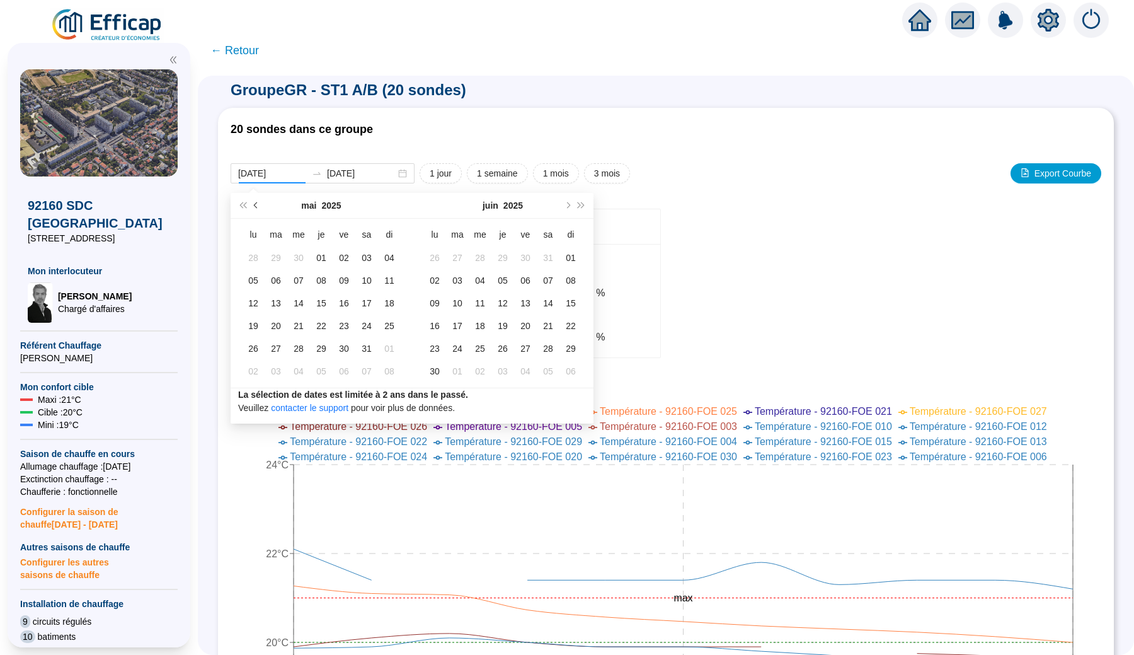
click at [254, 207] on button "Mois précédent (PageUp)" at bounding box center [256, 205] width 14 height 25
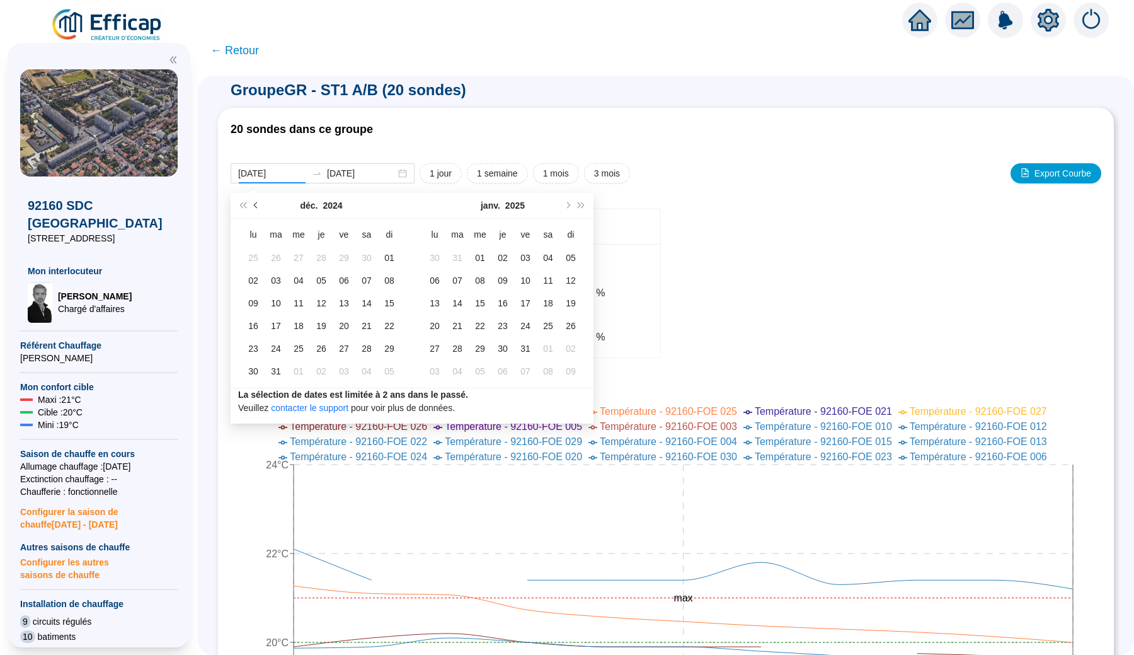
click at [254, 207] on button "Mois précédent (PageUp)" at bounding box center [256, 205] width 14 height 25
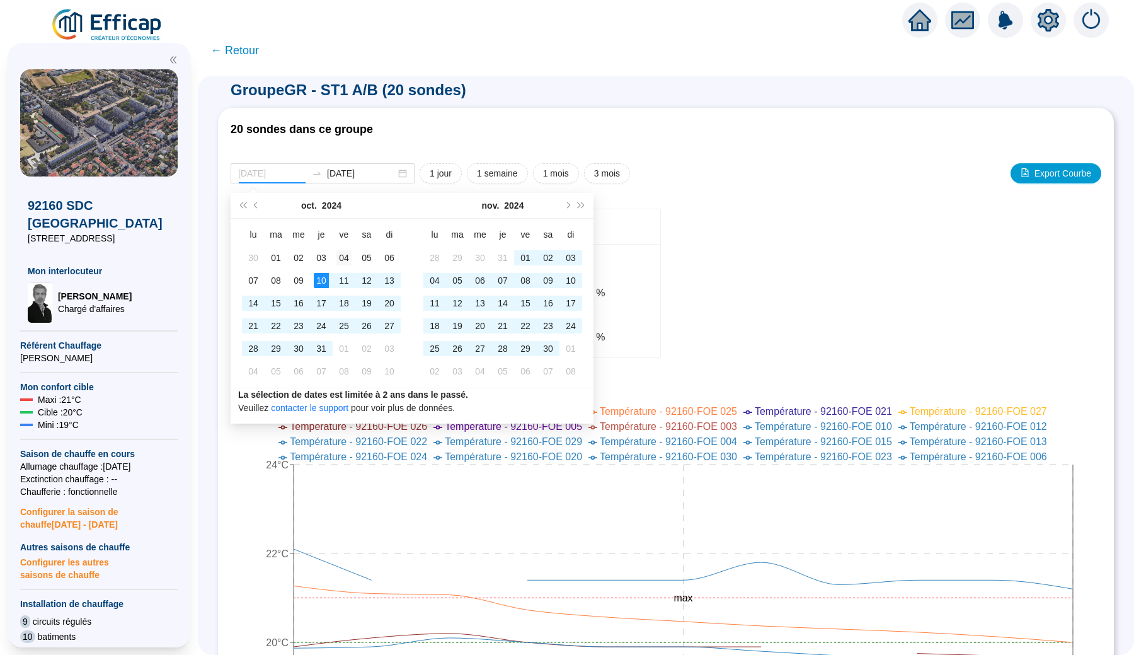
type input "[DATE]"
click at [344, 253] on div "04" at bounding box center [343, 257] width 15 height 15
click at [565, 202] on button "Mois suivant (PageDown)" at bounding box center [567, 205] width 14 height 25
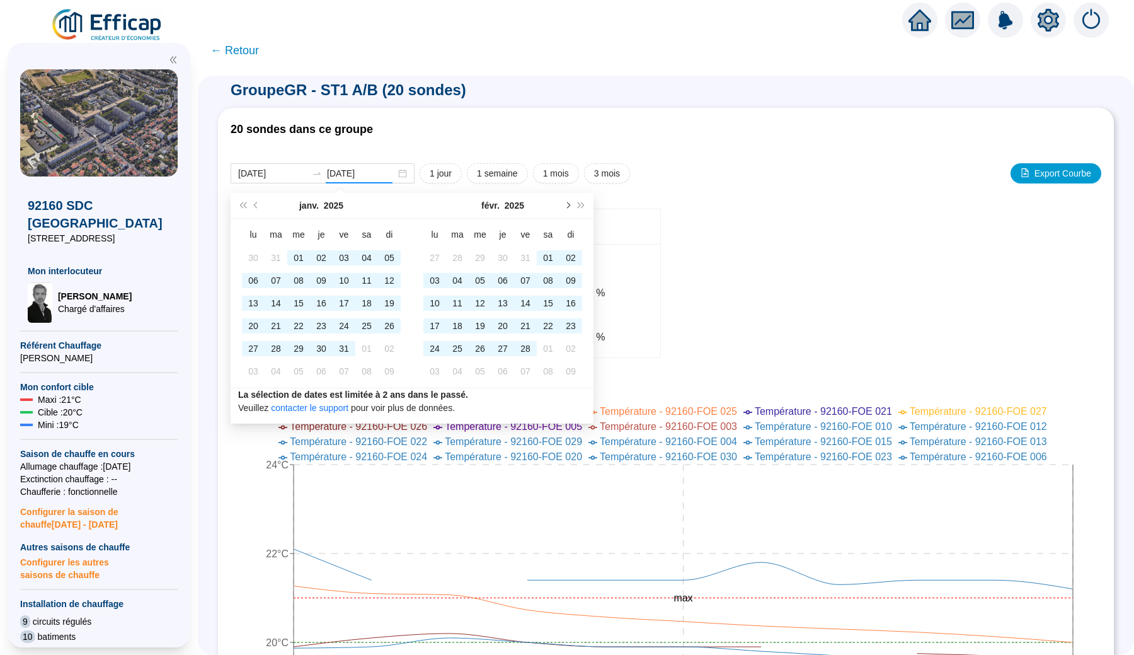
click at [565, 202] on button "Mois suivant (PageDown)" at bounding box center [567, 205] width 14 height 25
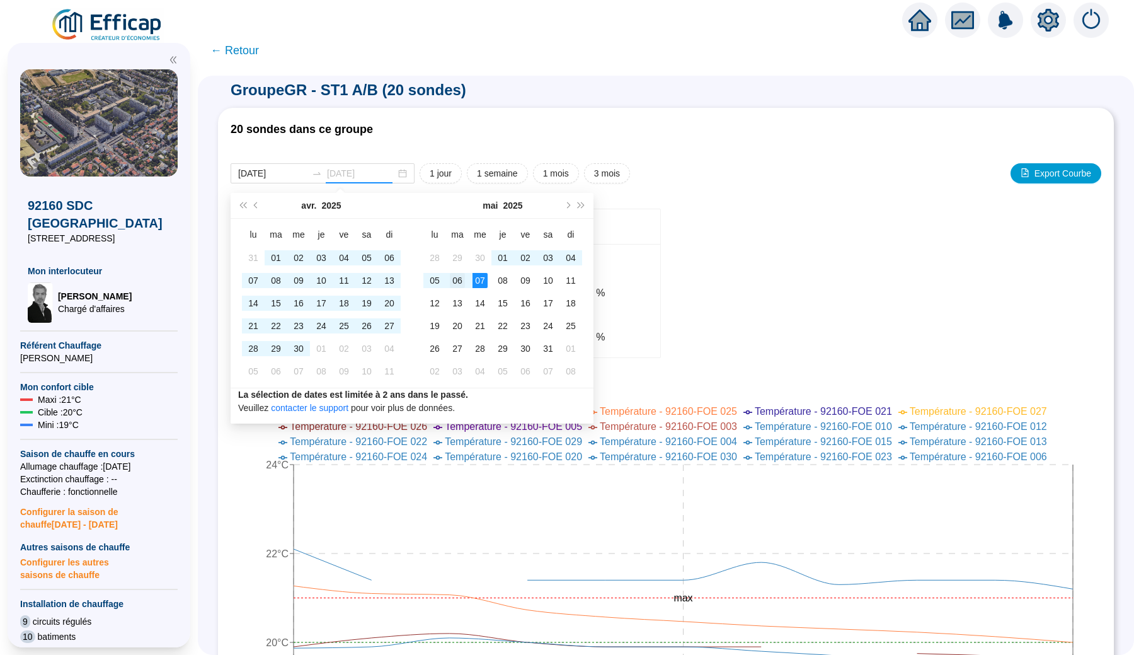
type input "[DATE]"
click at [456, 278] on div "06" at bounding box center [457, 280] width 15 height 15
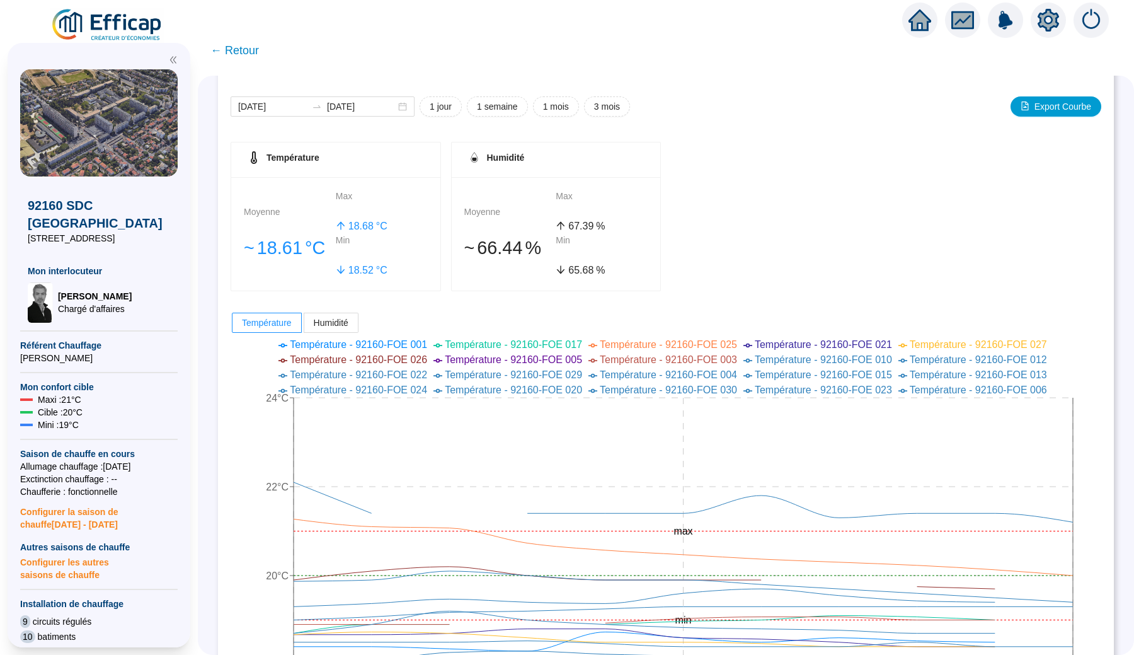
scroll to position [20, 0]
